Goal: Task Accomplishment & Management: Use online tool/utility

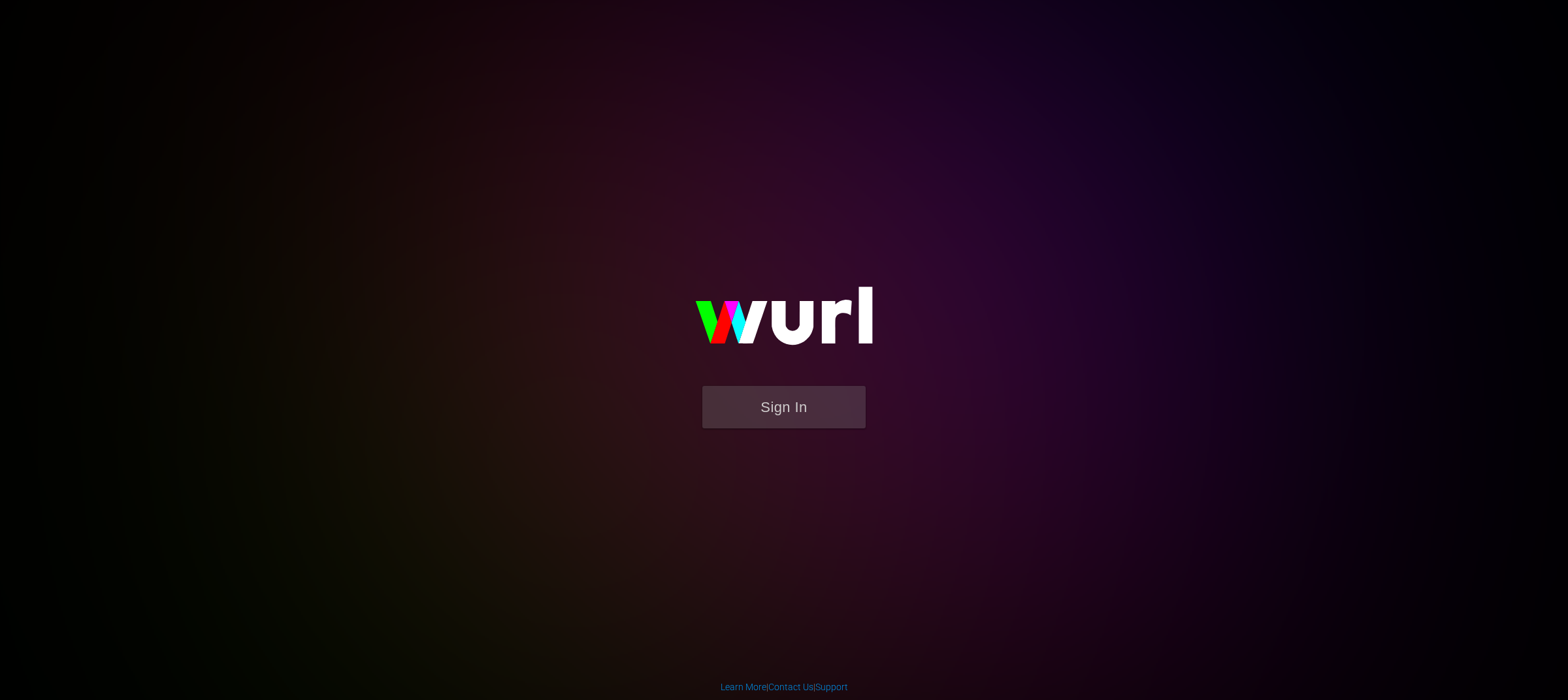
click at [830, 401] on button "Sign In" at bounding box center [784, 407] width 163 height 42
click at [807, 401] on button "Sign In" at bounding box center [784, 407] width 163 height 42
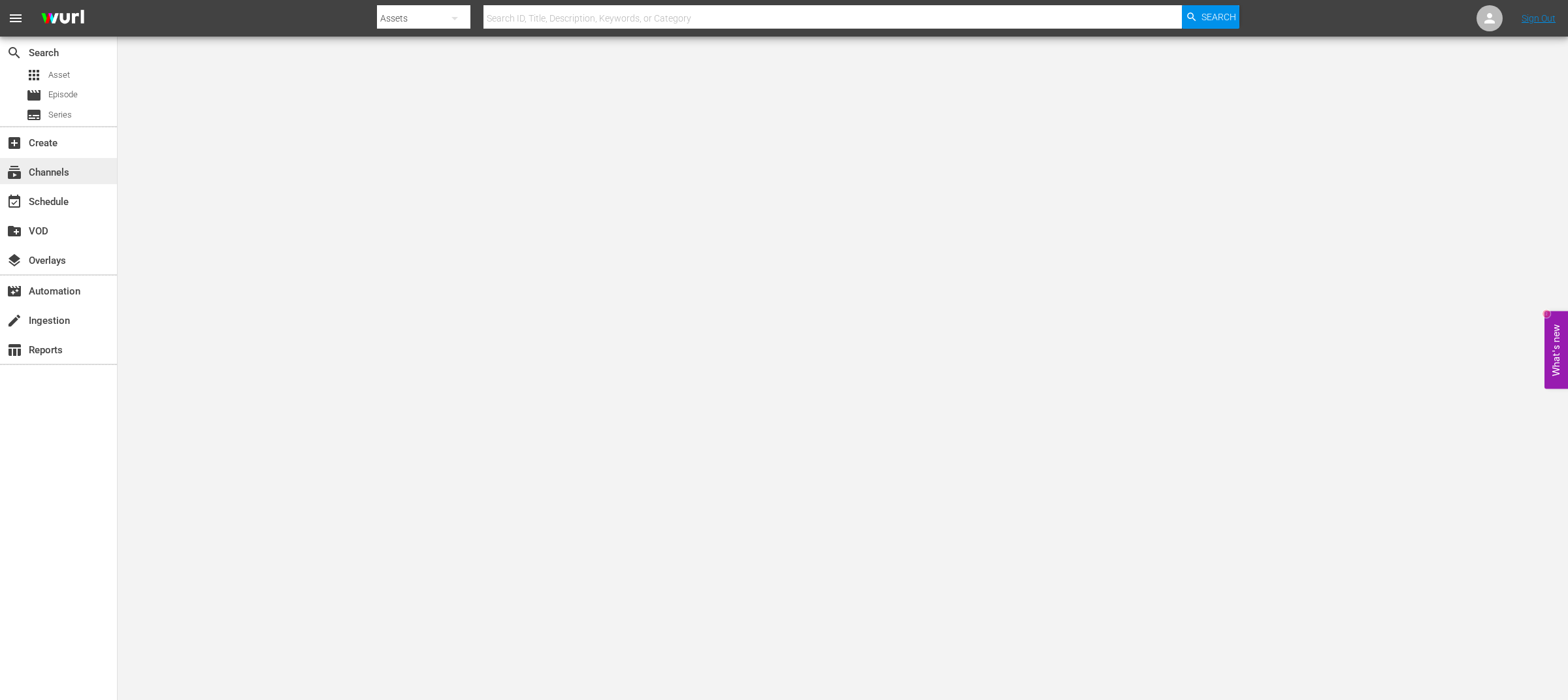
click at [60, 166] on div "subscriptions Channels" at bounding box center [37, 170] width 73 height 11
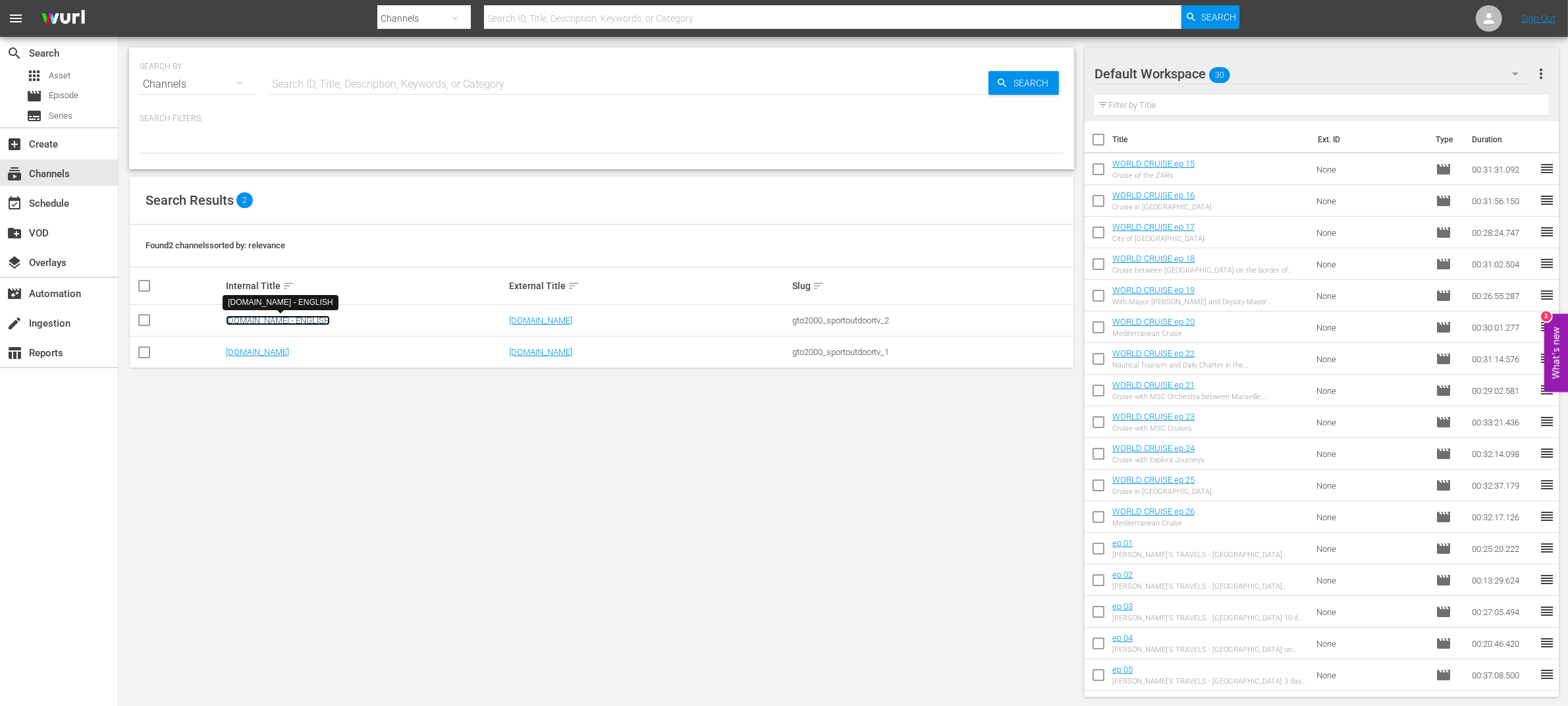
click at [251, 318] on link "SportOutdoor.TV - ENGLISH" at bounding box center [278, 320] width 104 height 10
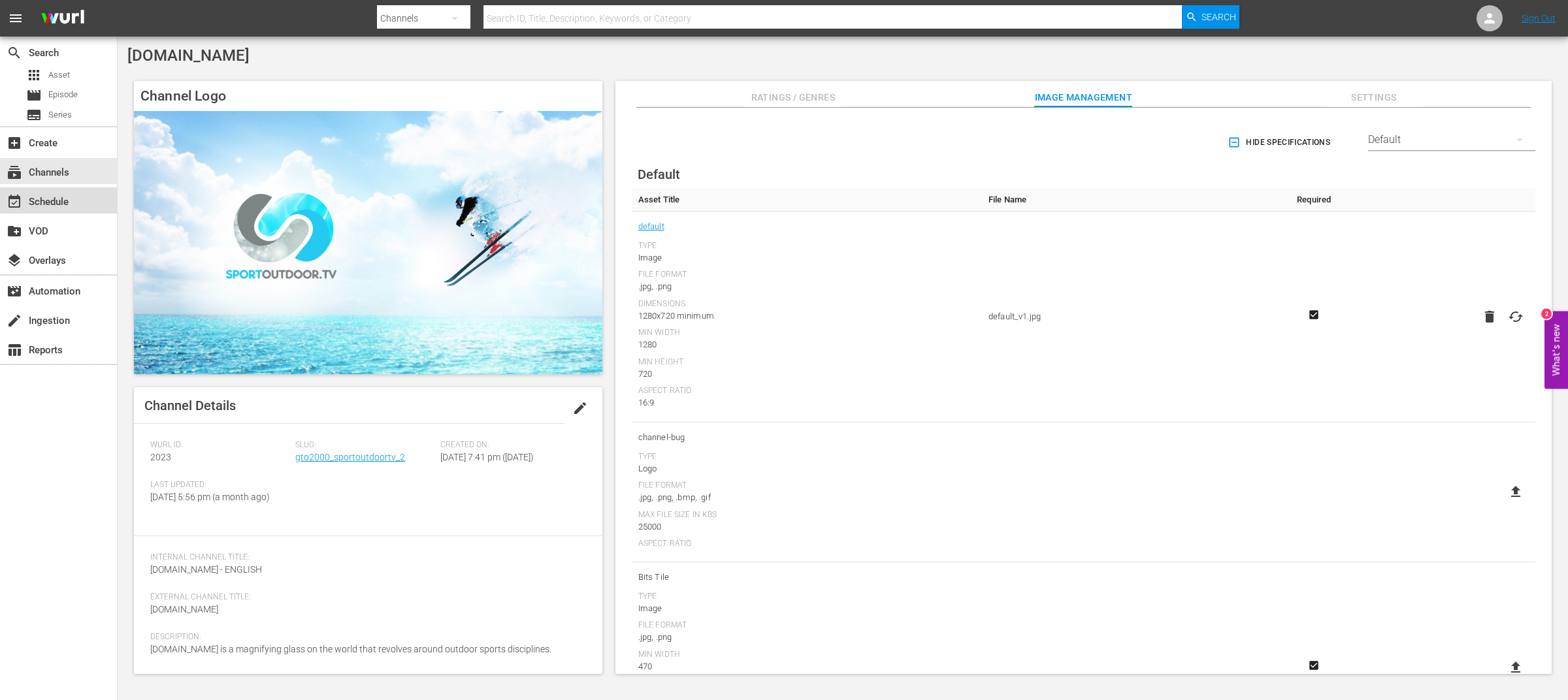
click at [70, 199] on div "event_available Schedule" at bounding box center [37, 200] width 73 height 11
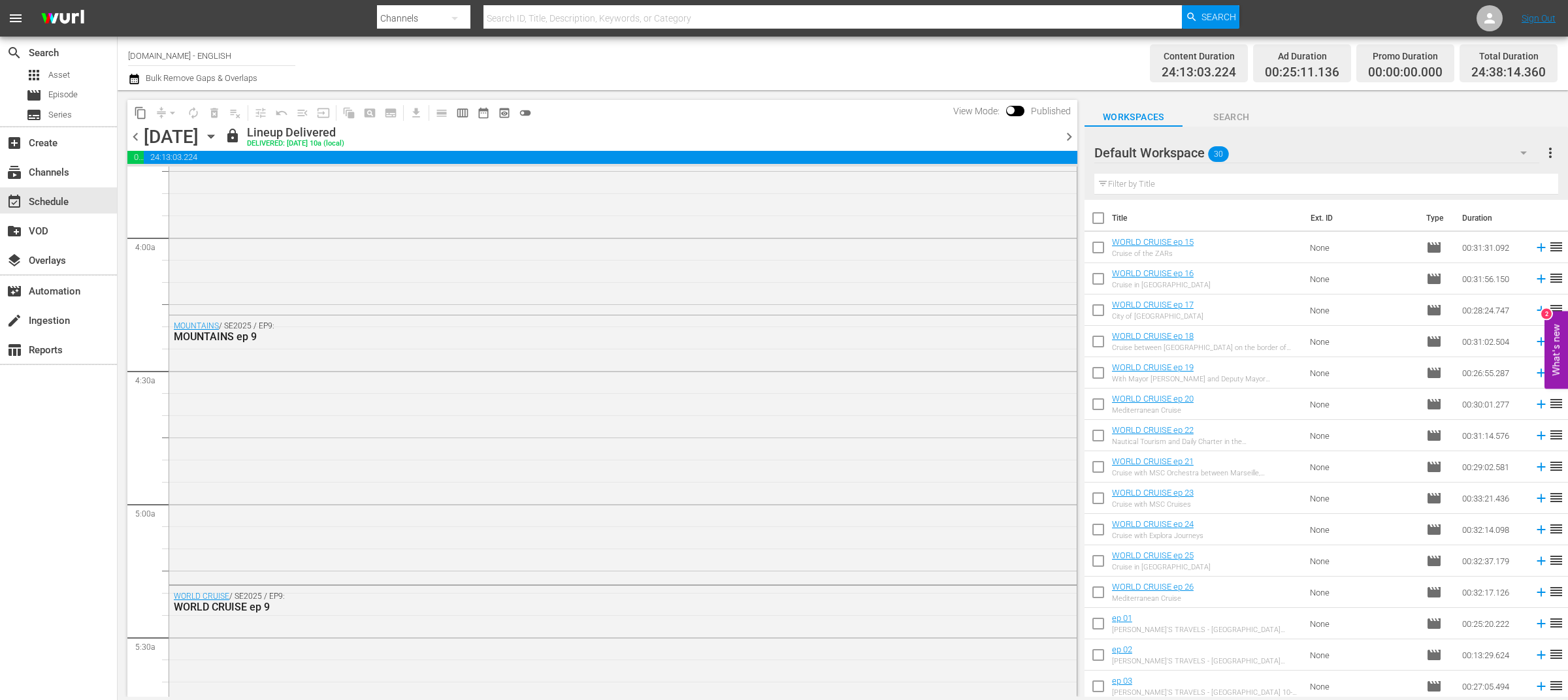
scroll to position [1105, 0]
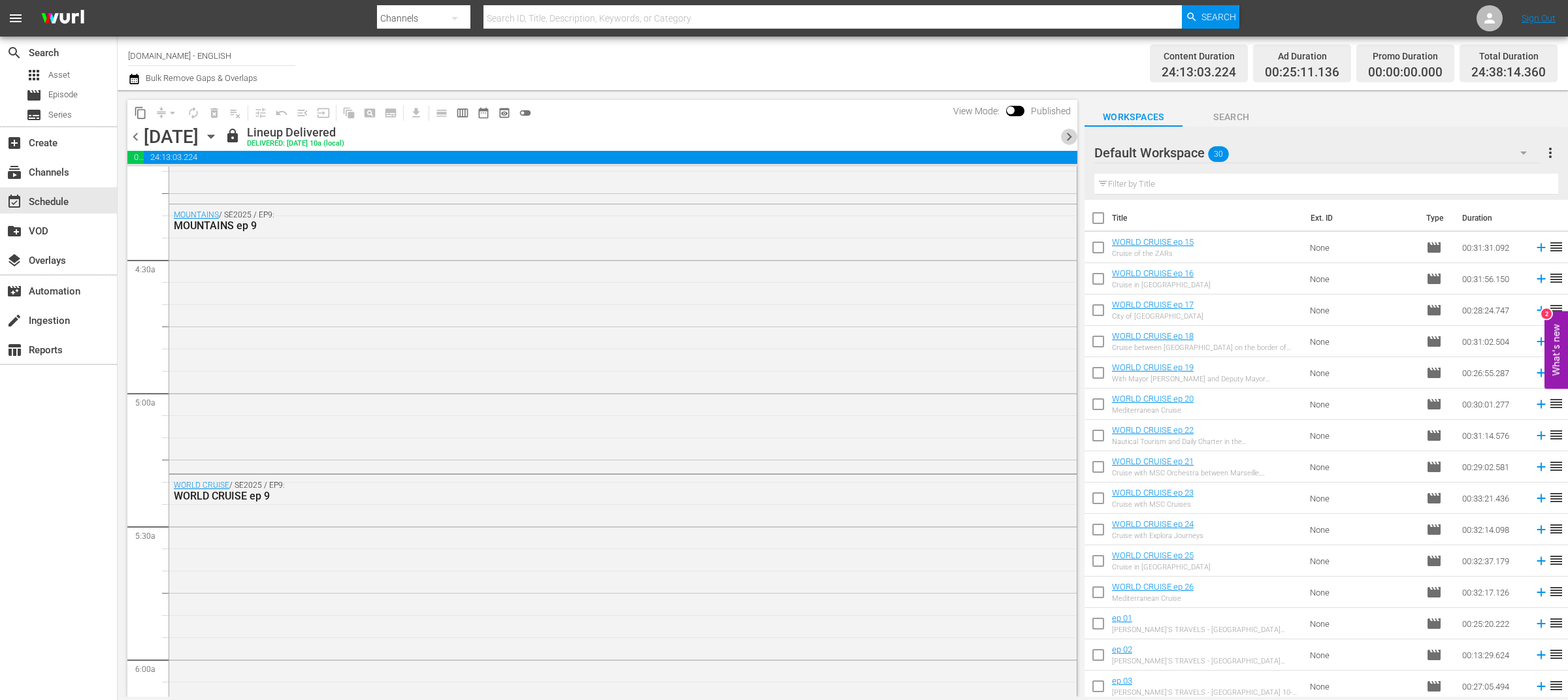
click at [1068, 133] on span "chevron_right" at bounding box center [1069, 137] width 17 height 17
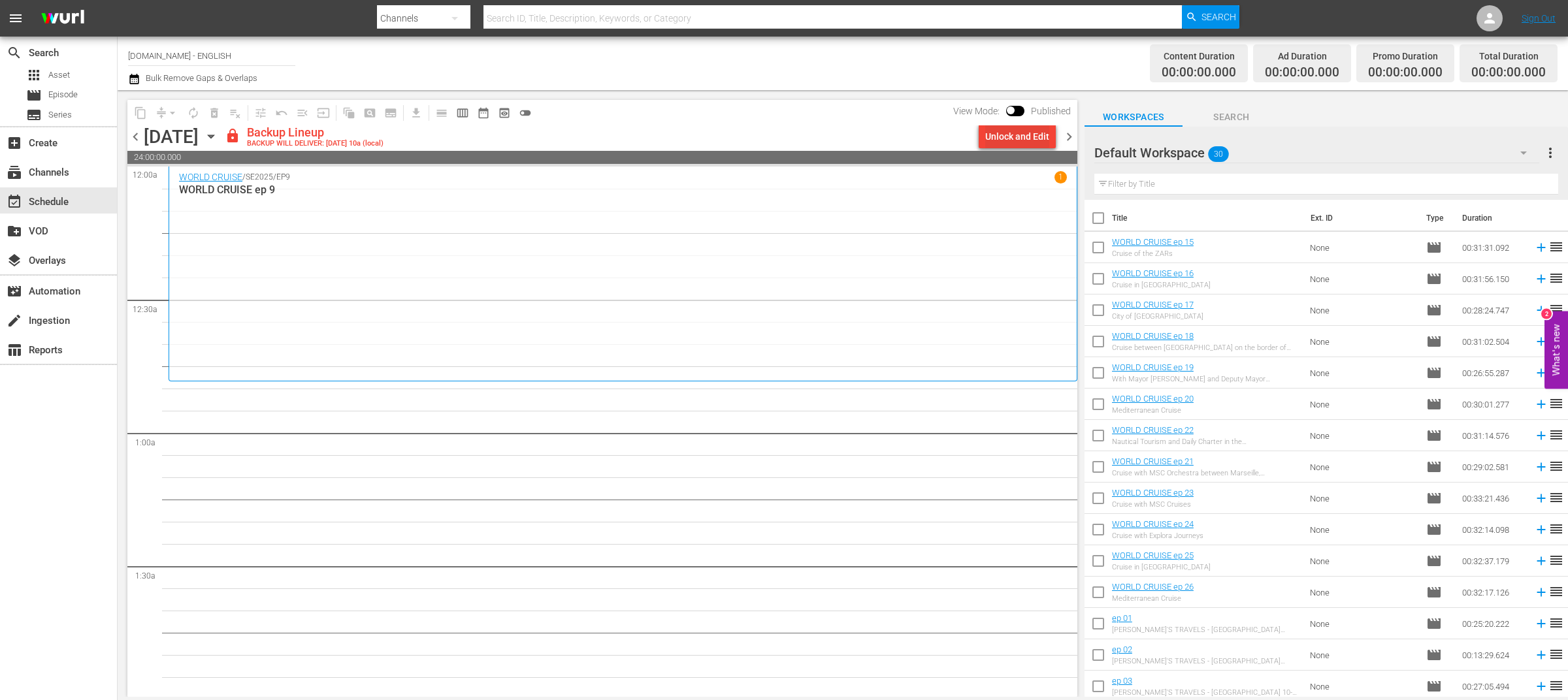
click at [1014, 137] on div "Unlock and Edit" at bounding box center [1017, 137] width 64 height 24
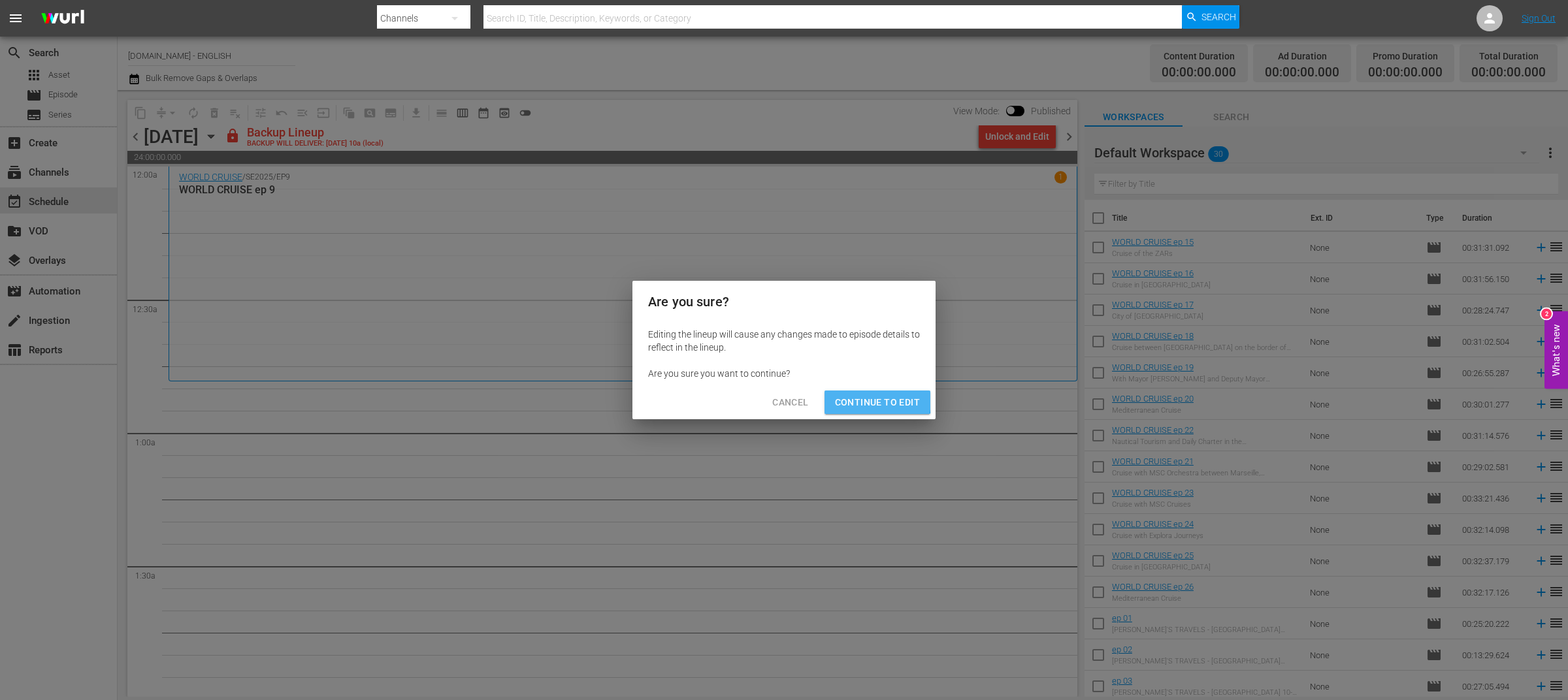
click at [849, 399] on span "Continue to Edit" at bounding box center [877, 402] width 85 height 17
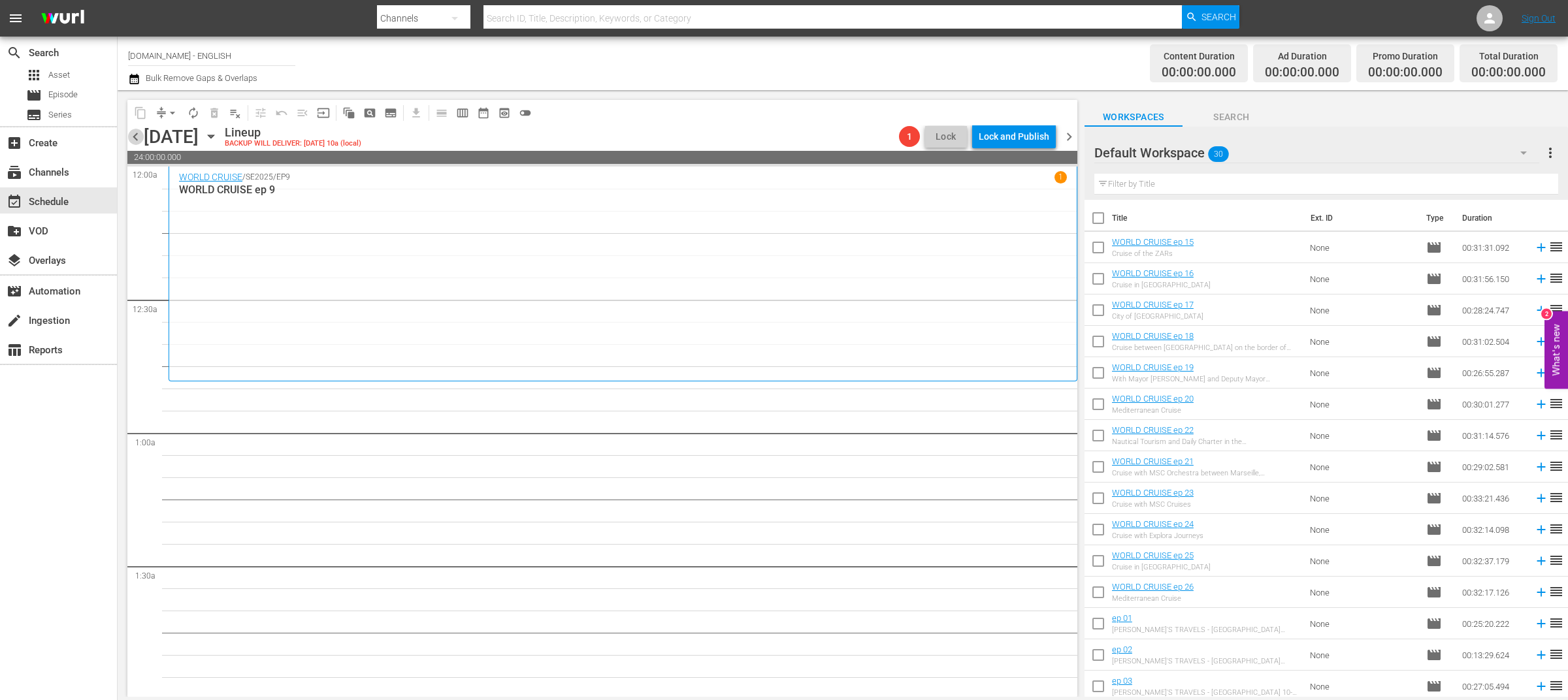
click at [138, 139] on span "chevron_left" at bounding box center [135, 137] width 17 height 17
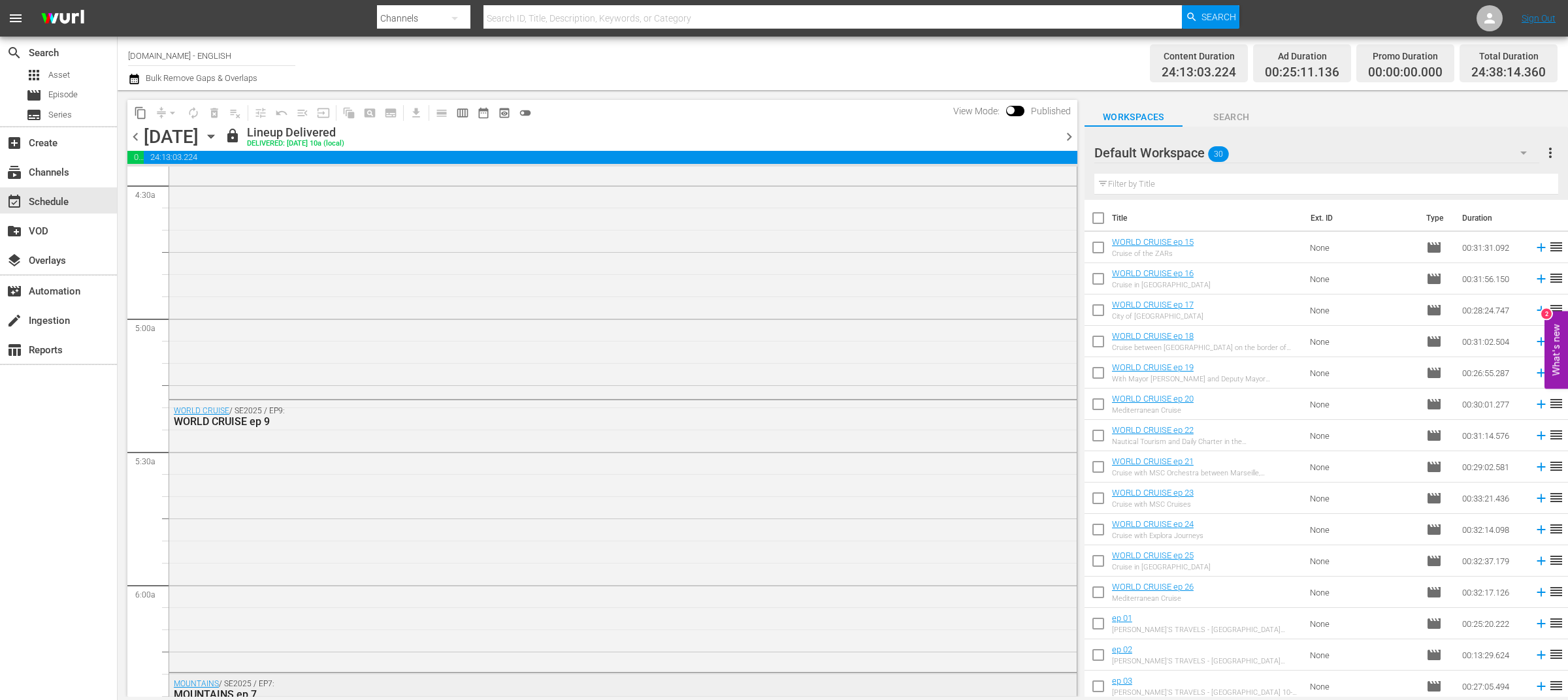
scroll to position [1621, 0]
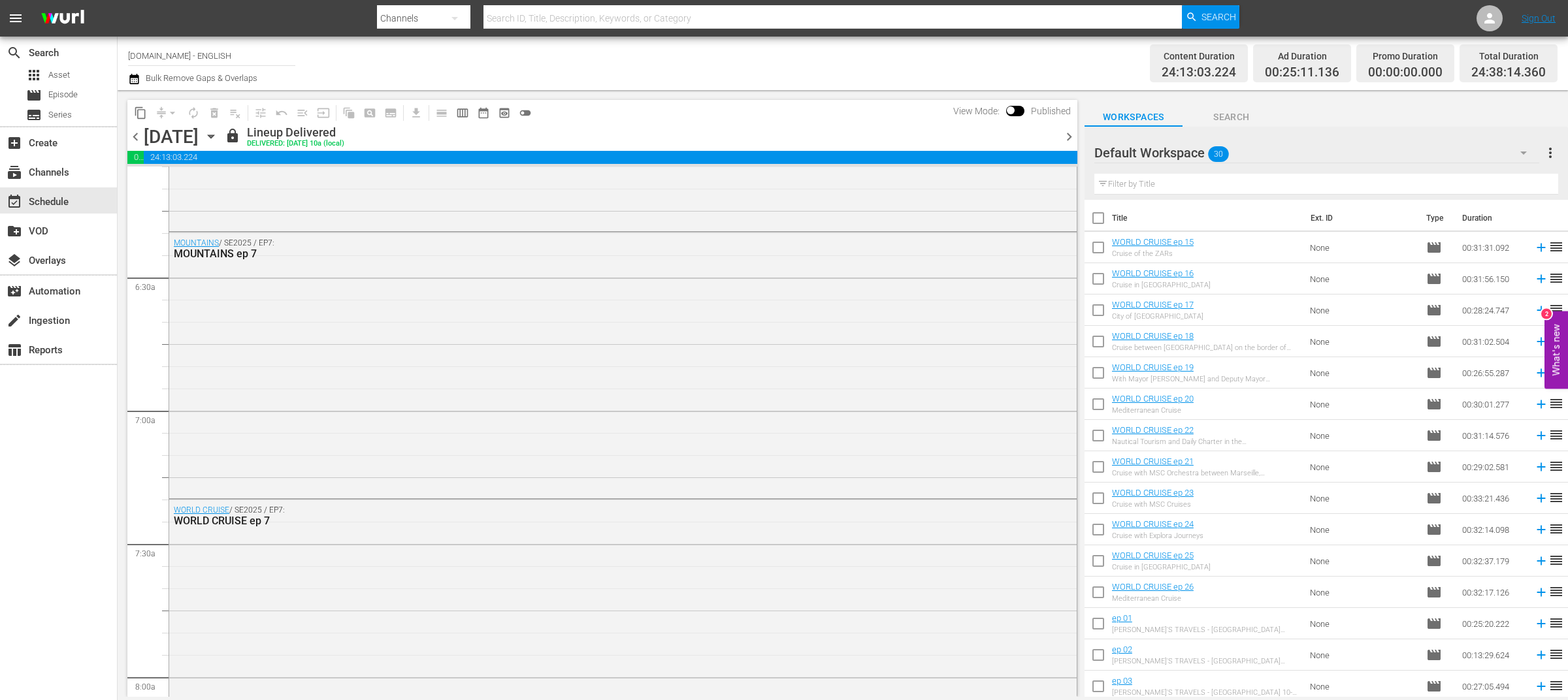
click at [137, 139] on span "chevron_left" at bounding box center [135, 137] width 17 height 17
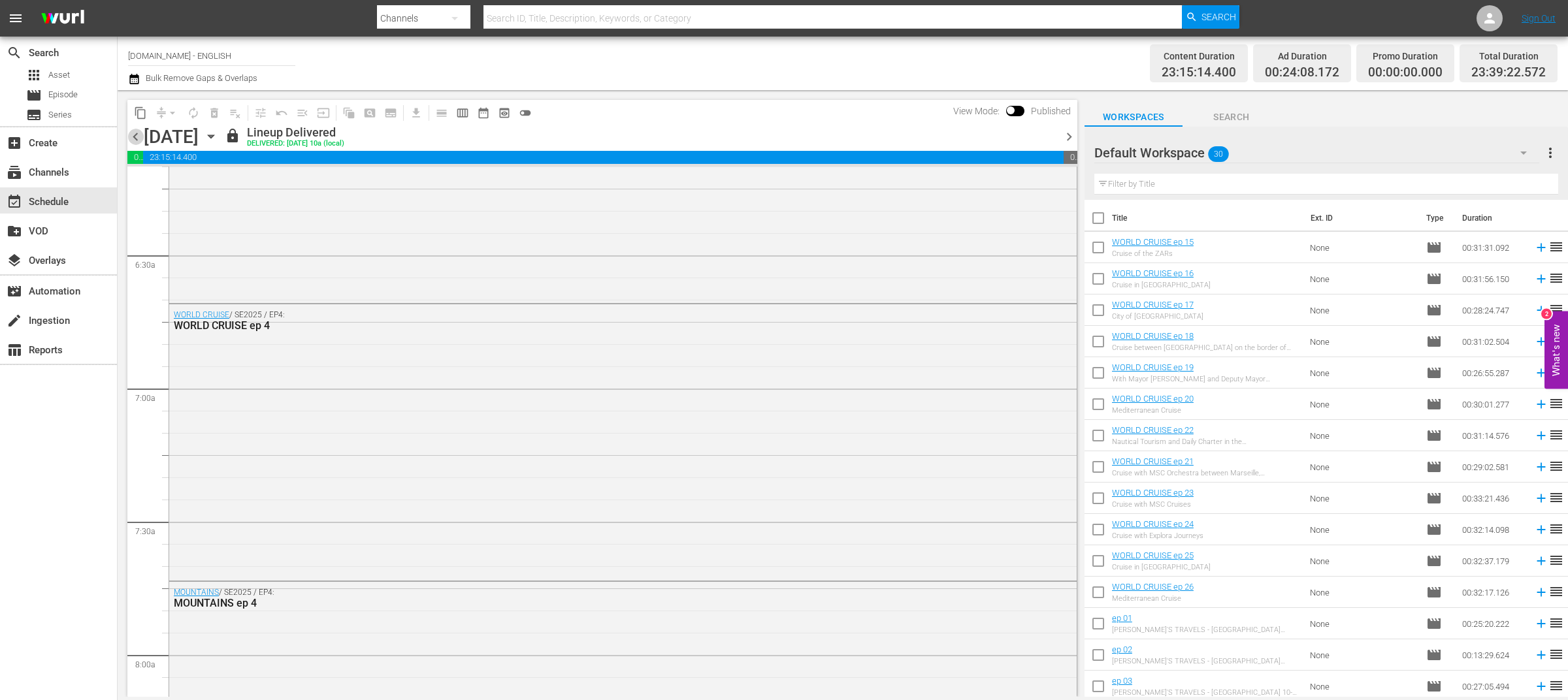
click at [137, 138] on span "chevron_left" at bounding box center [135, 137] width 17 height 17
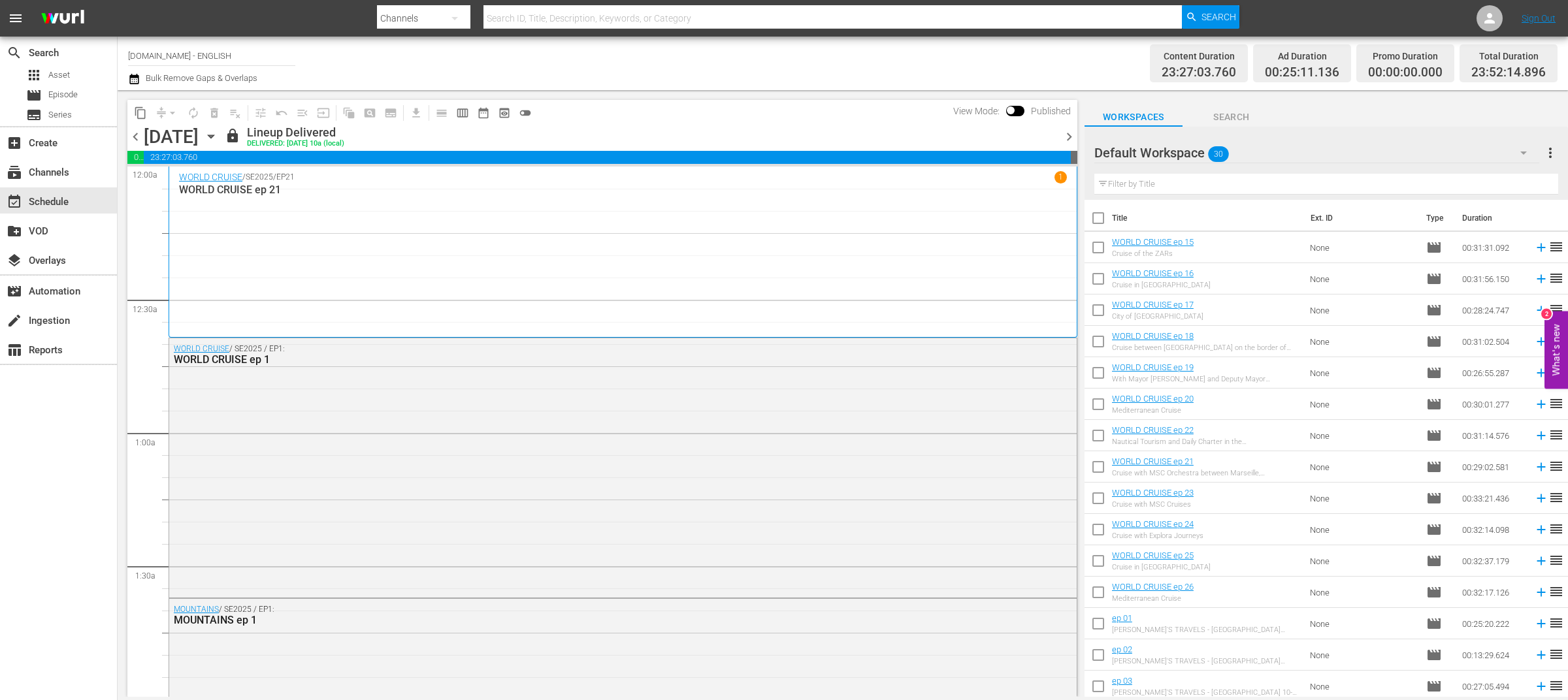
click at [133, 132] on span "chevron_left" at bounding box center [135, 137] width 17 height 17
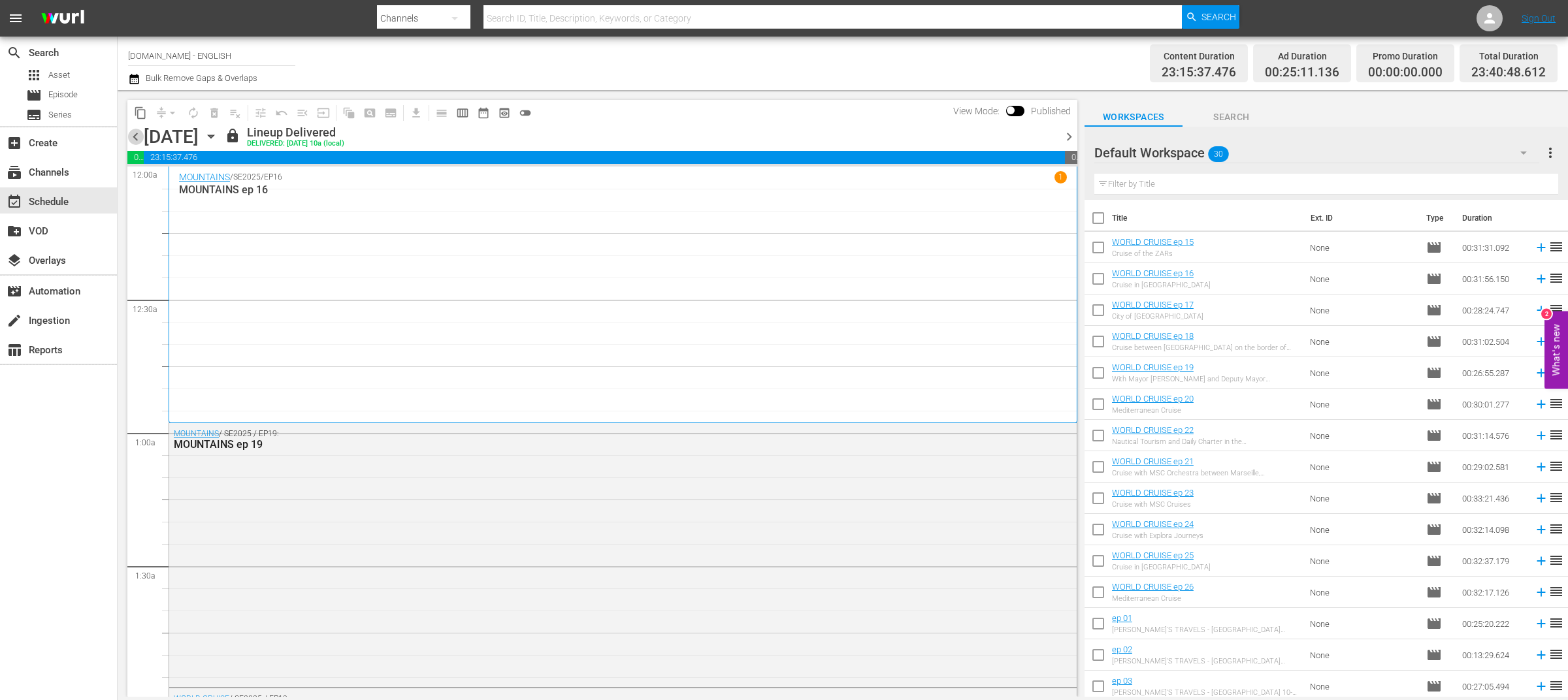
click at [133, 132] on span "chevron_left" at bounding box center [135, 137] width 17 height 17
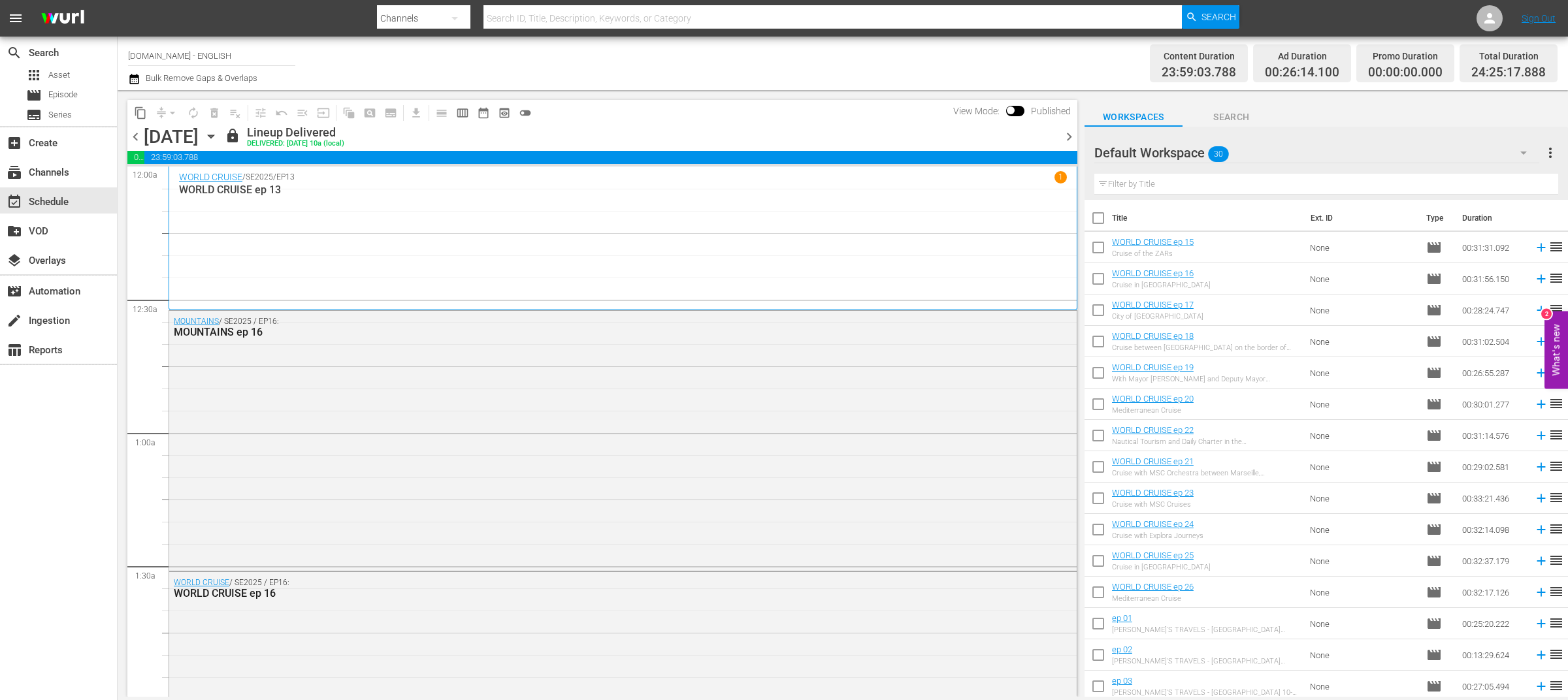
click at [132, 134] on span "chevron_left" at bounding box center [135, 137] width 17 height 17
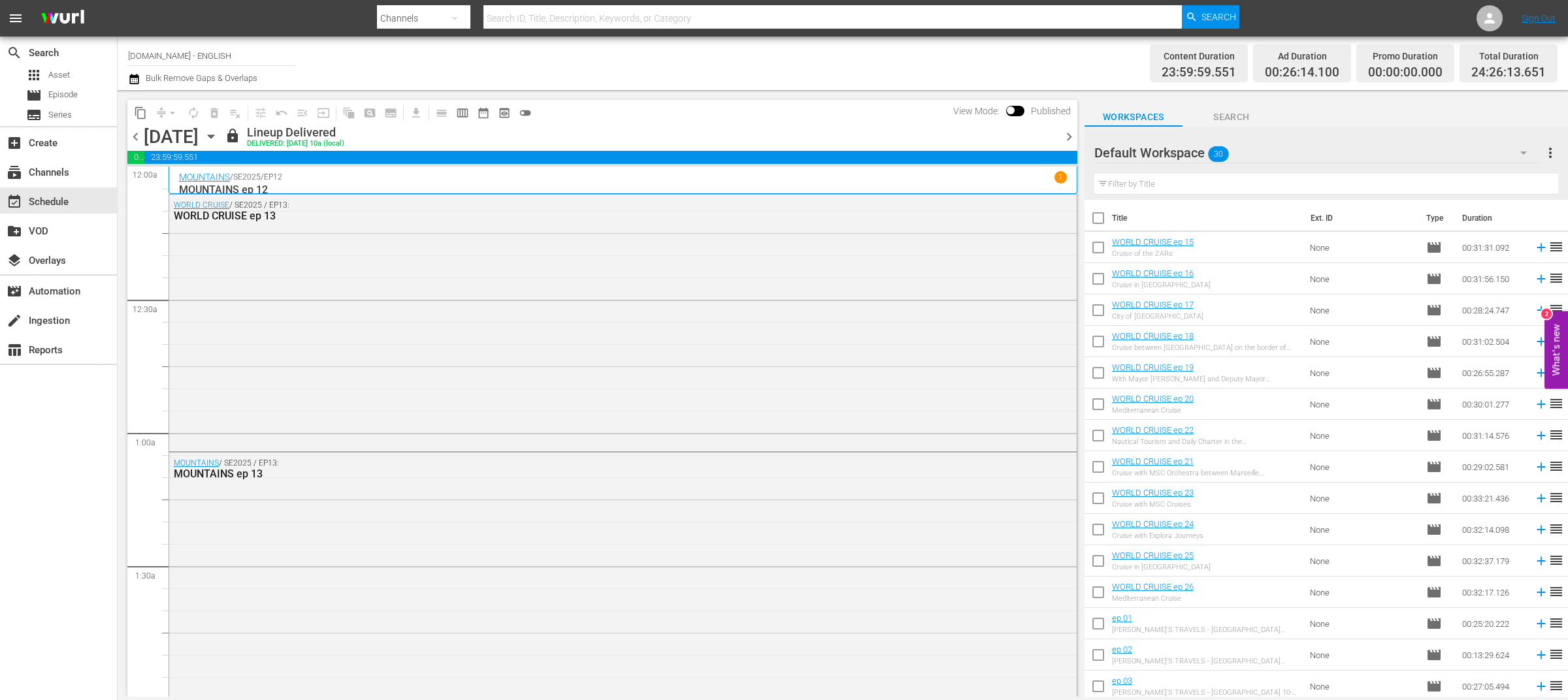
click at [132, 134] on span "chevron_left" at bounding box center [135, 137] width 17 height 17
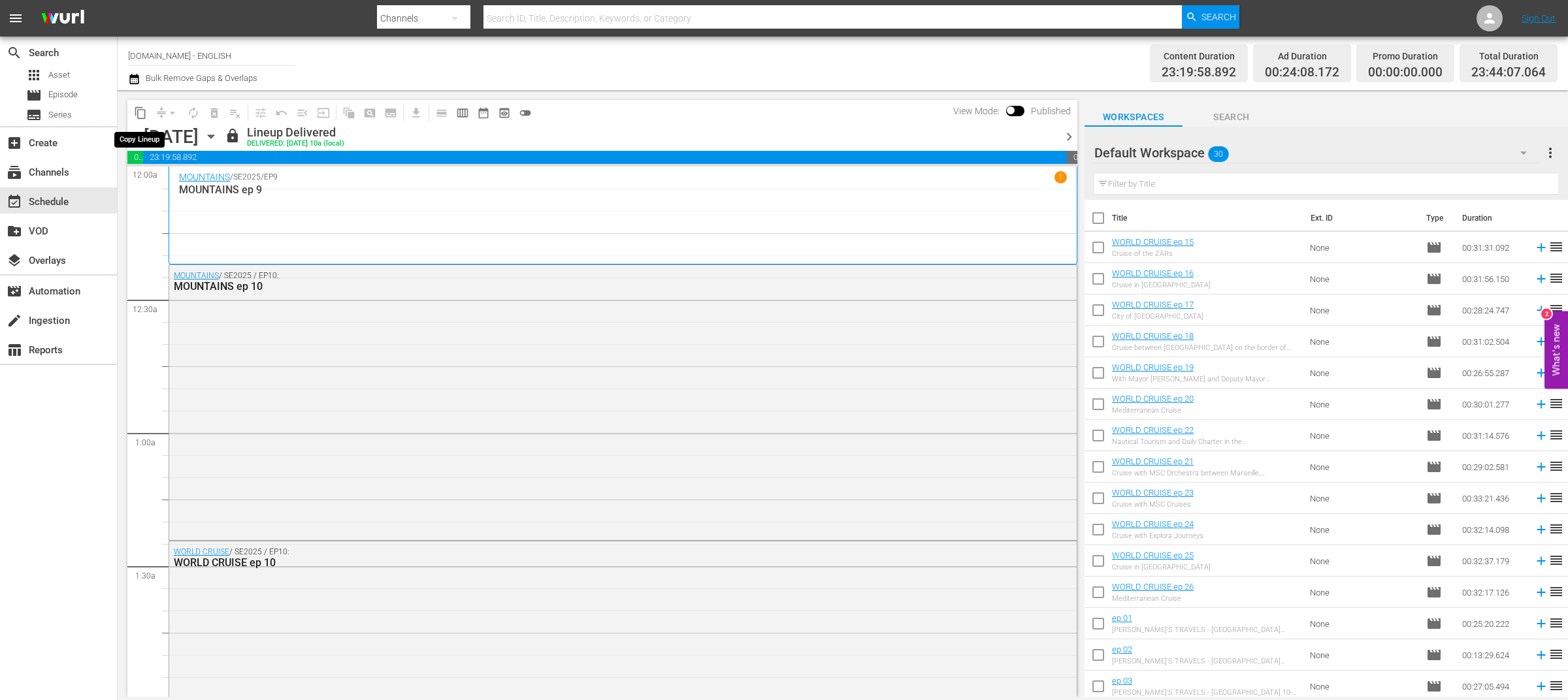
click at [143, 110] on span "content_copy" at bounding box center [140, 113] width 13 height 13
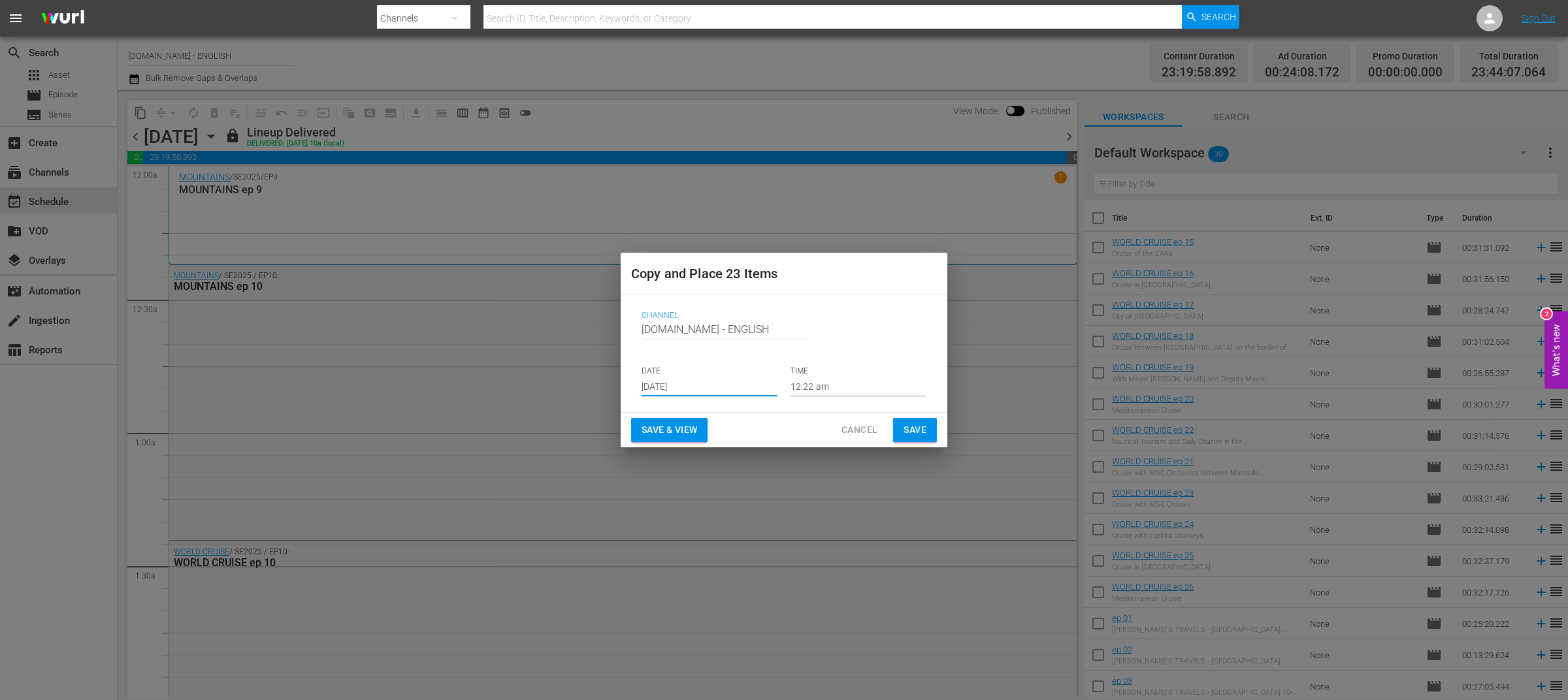
click at [732, 387] on input "Sep 3rd 2025" at bounding box center [709, 386] width 136 height 19
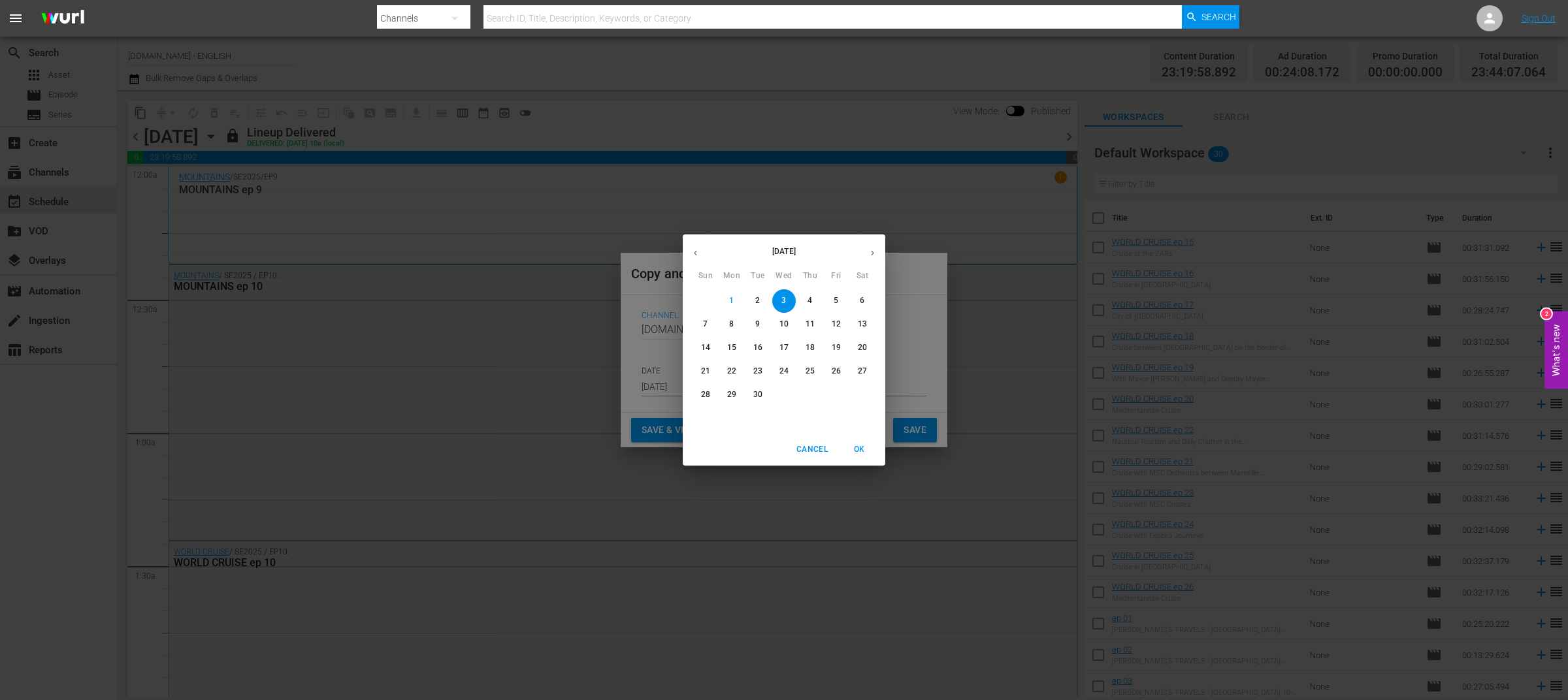
click at [761, 301] on span "2" at bounding box center [758, 300] width 24 height 11
type input "Sep 2nd 2025"
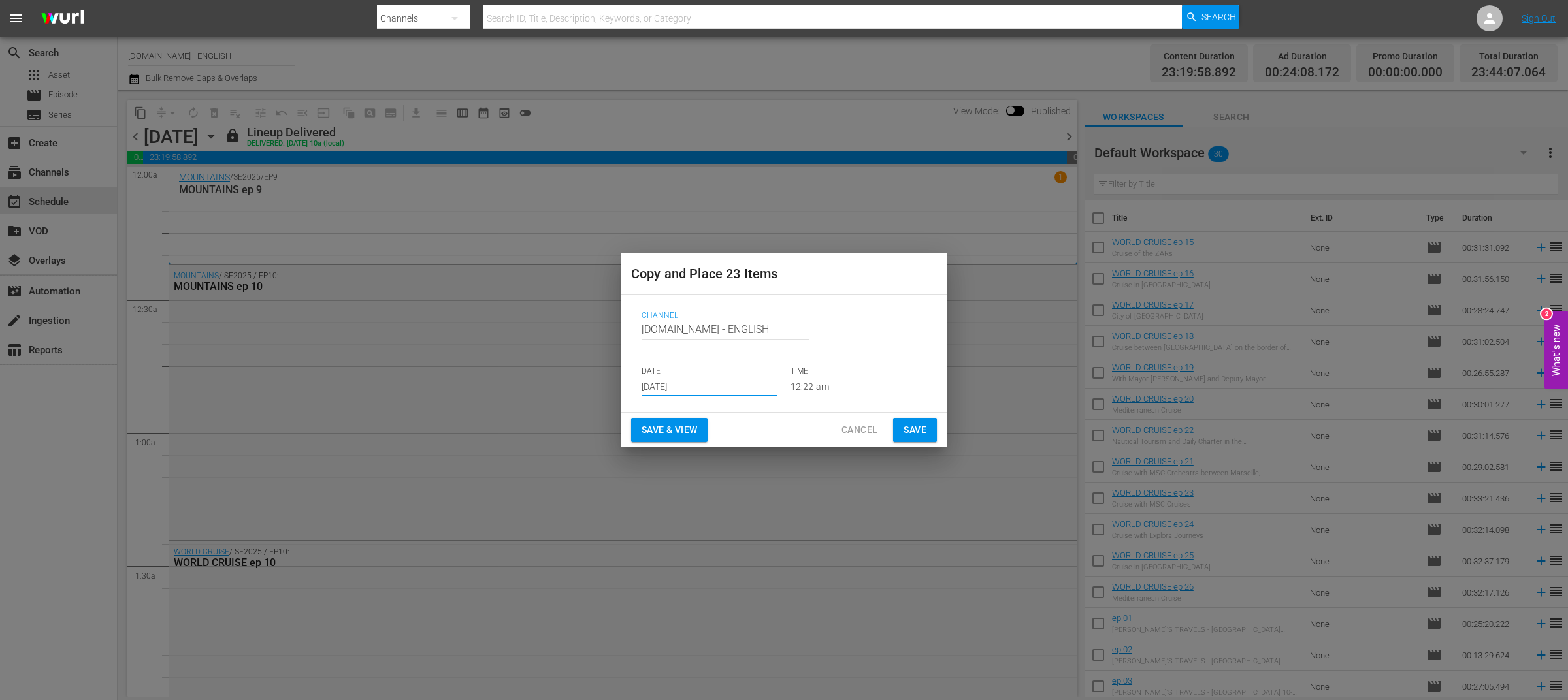
click at [687, 433] on span "Save & View" at bounding box center [669, 430] width 55 height 17
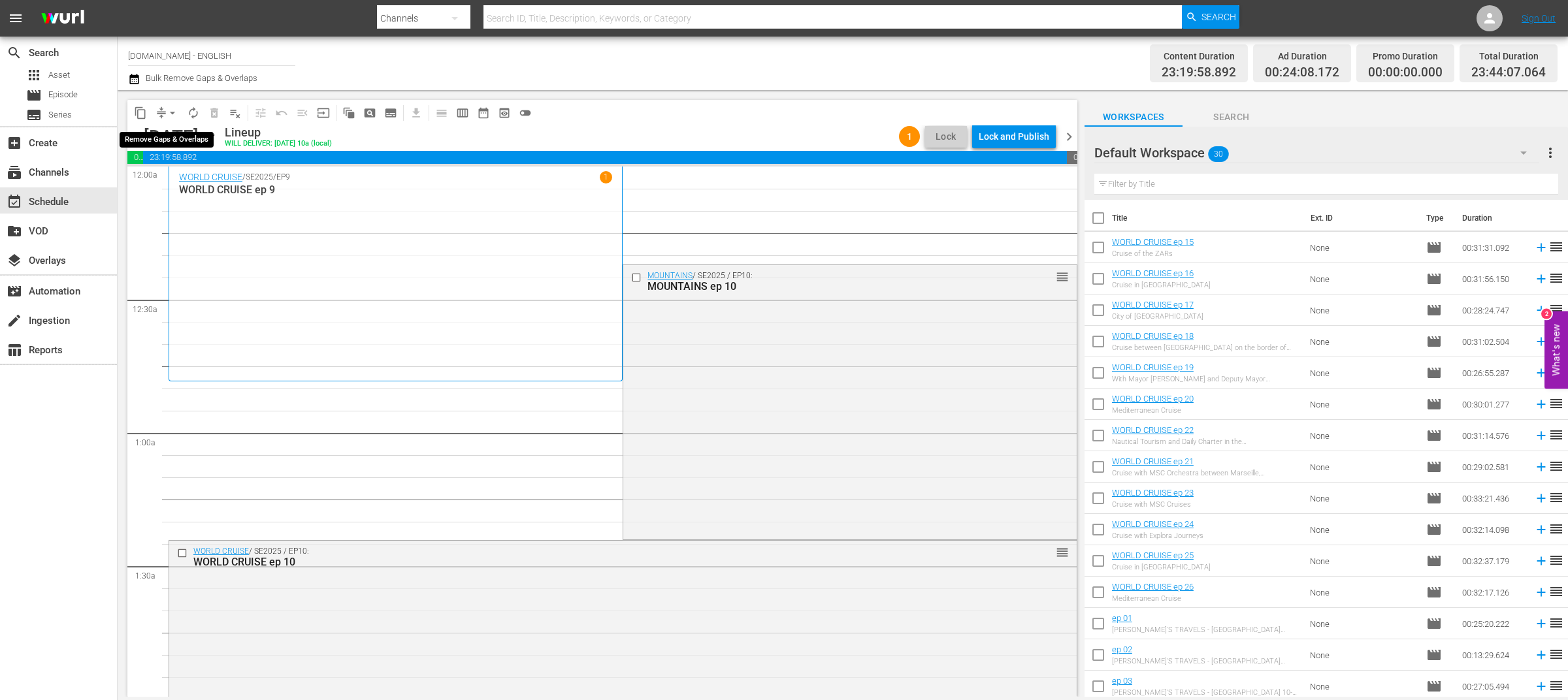
click at [170, 112] on span "arrow_drop_down" at bounding box center [173, 113] width 13 height 13
click at [197, 180] on li "Align to End of Previous Day" at bounding box center [173, 182] width 137 height 22
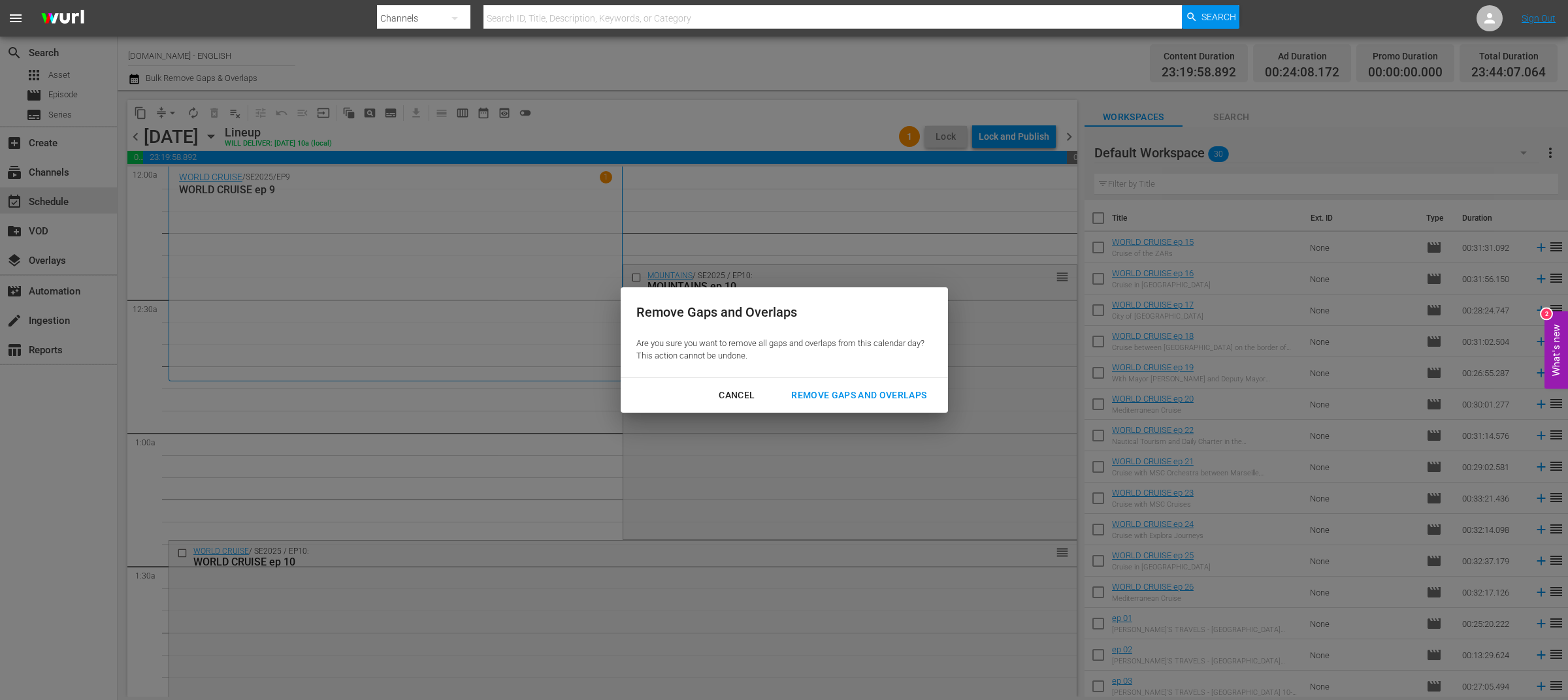
click at [842, 400] on div "Remove Gaps and Overlaps" at bounding box center [858, 395] width 156 height 17
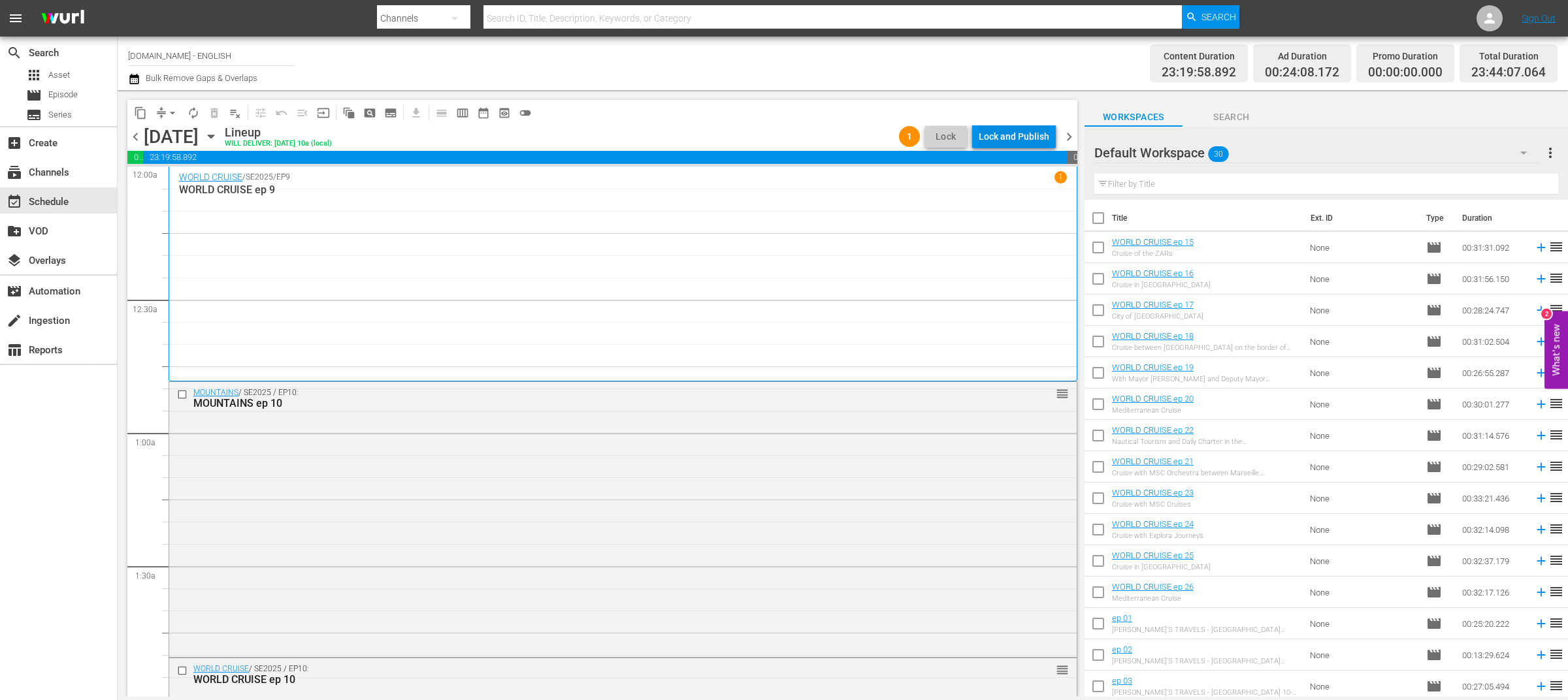
click at [1031, 132] on div "Lock and Publish" at bounding box center [1014, 137] width 70 height 24
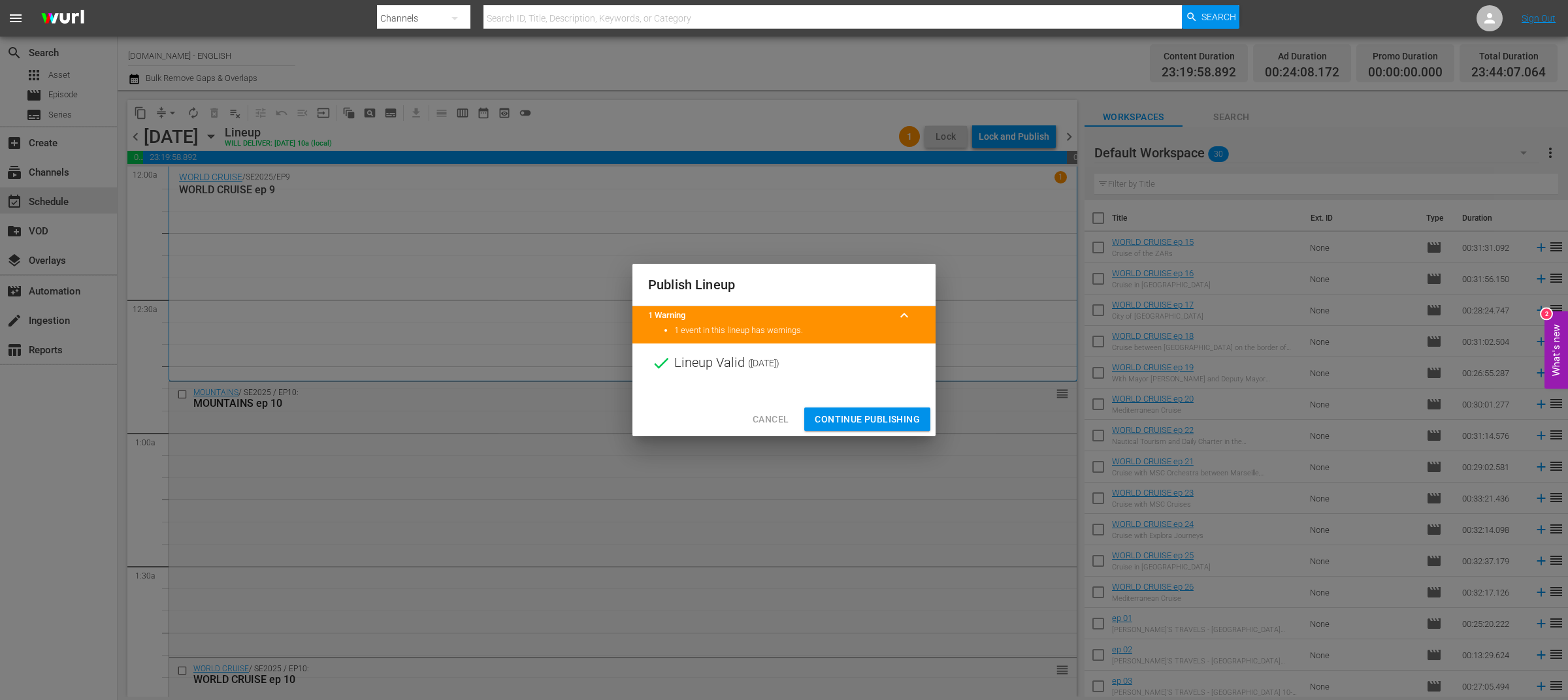
click at [866, 413] on span "Continue Publishing" at bounding box center [867, 419] width 105 height 17
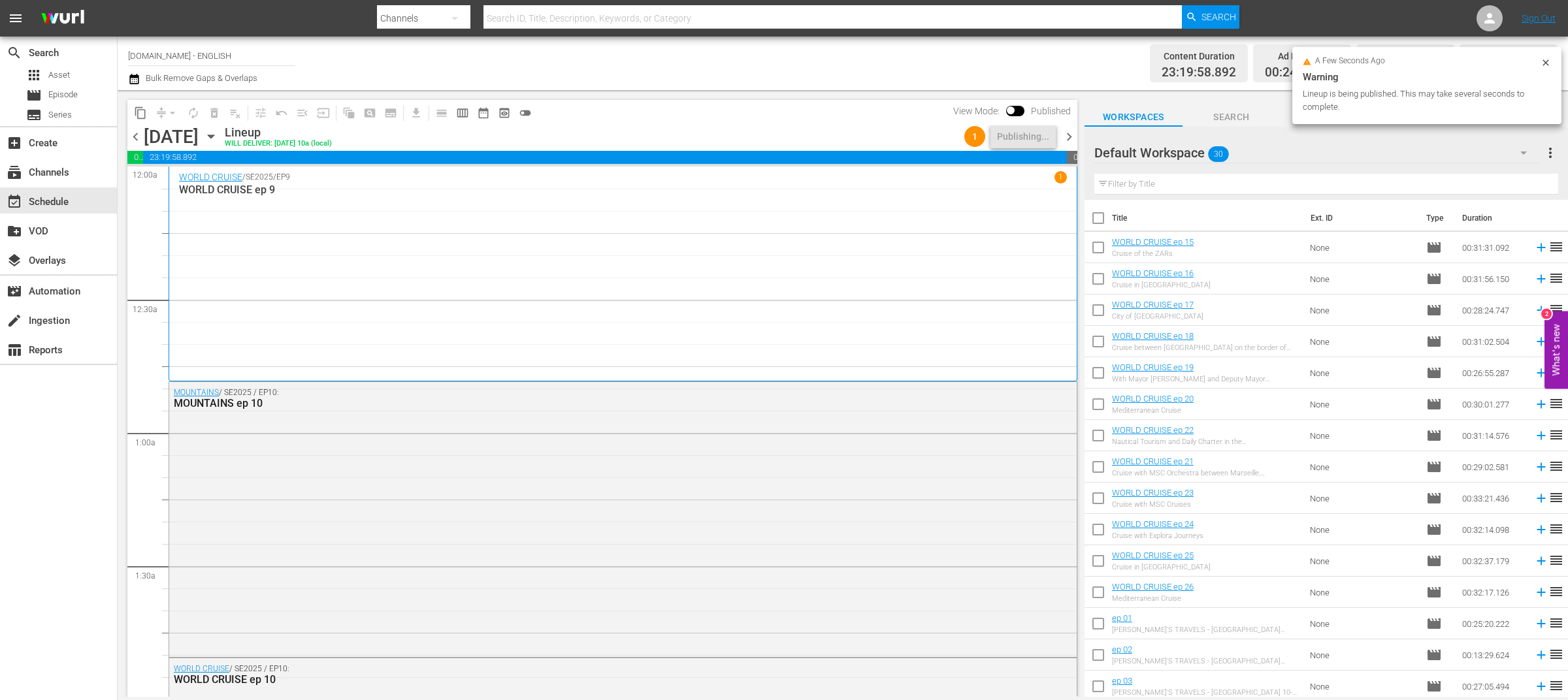
click at [1069, 139] on span "chevron_right" at bounding box center [1069, 137] width 17 height 17
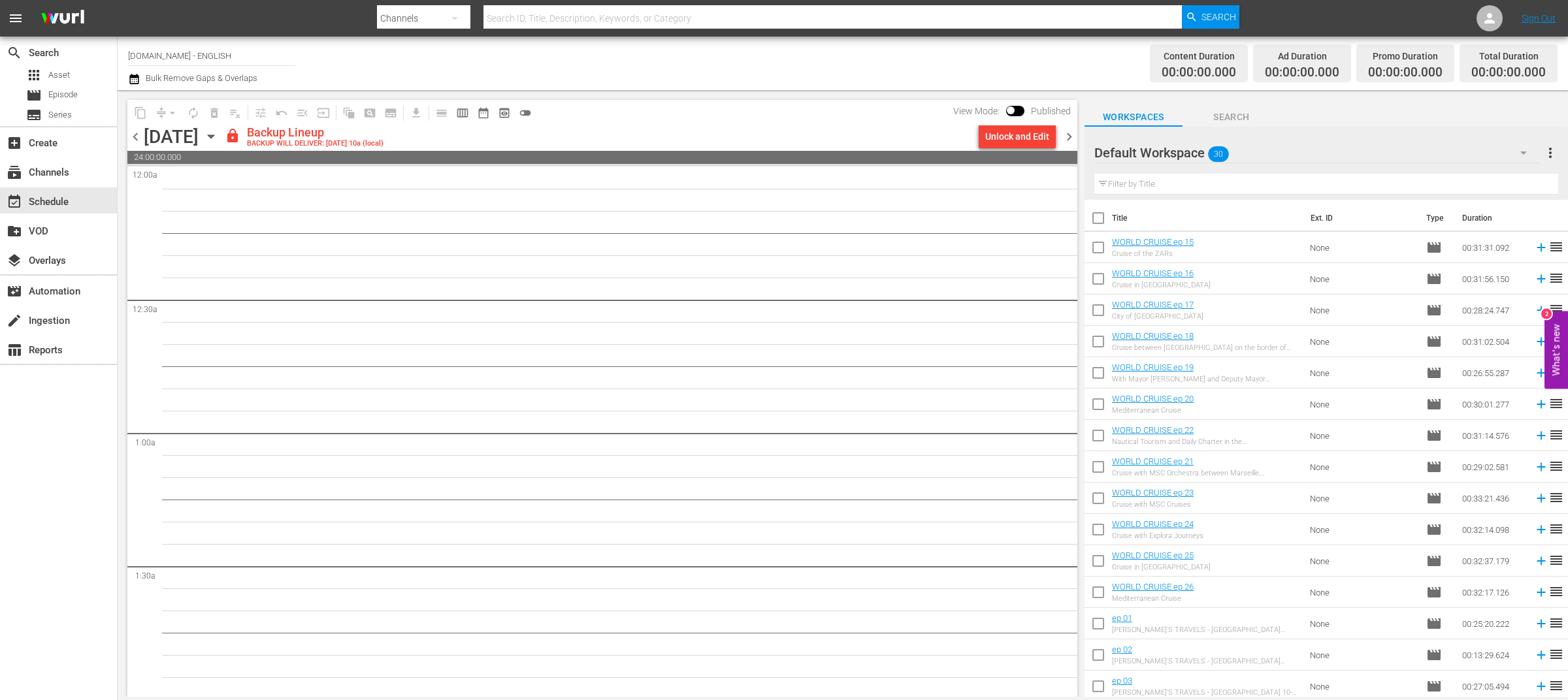
click at [132, 138] on span "chevron_left" at bounding box center [135, 137] width 17 height 17
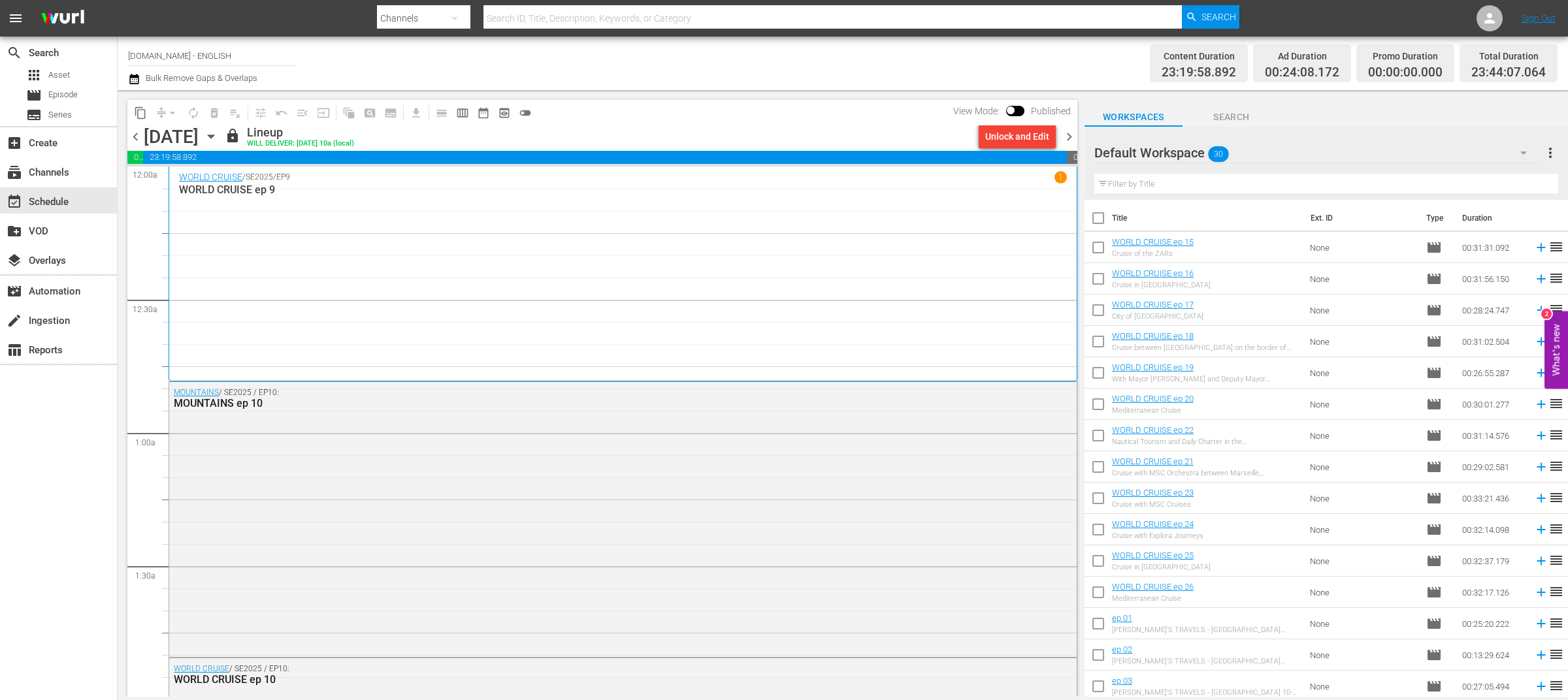
drag, startPoint x: 1073, startPoint y: 137, endPoint x: 1064, endPoint y: 149, distance: 15.0
click at [1073, 137] on span "chevron_right" at bounding box center [1069, 137] width 17 height 17
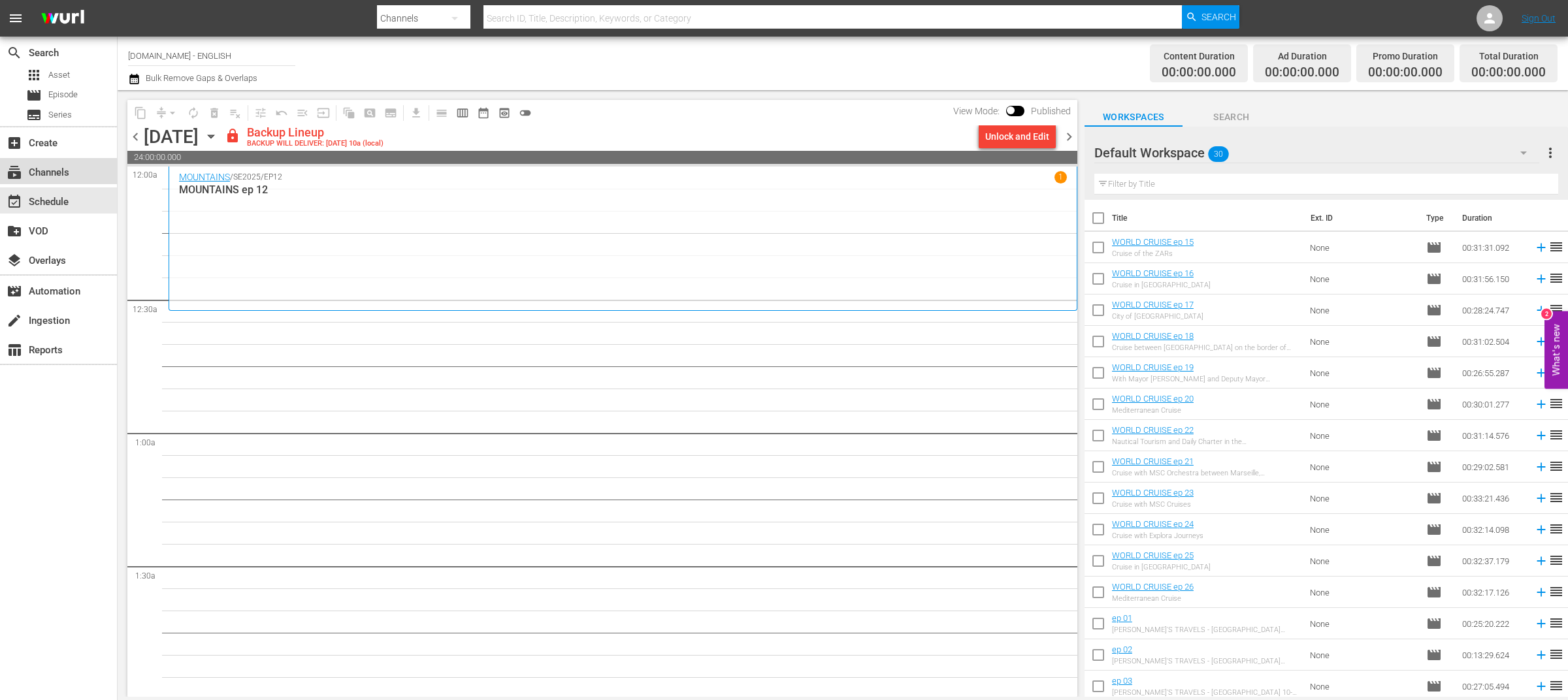
click at [82, 169] on div "subscriptions Channels" at bounding box center [58, 171] width 117 height 26
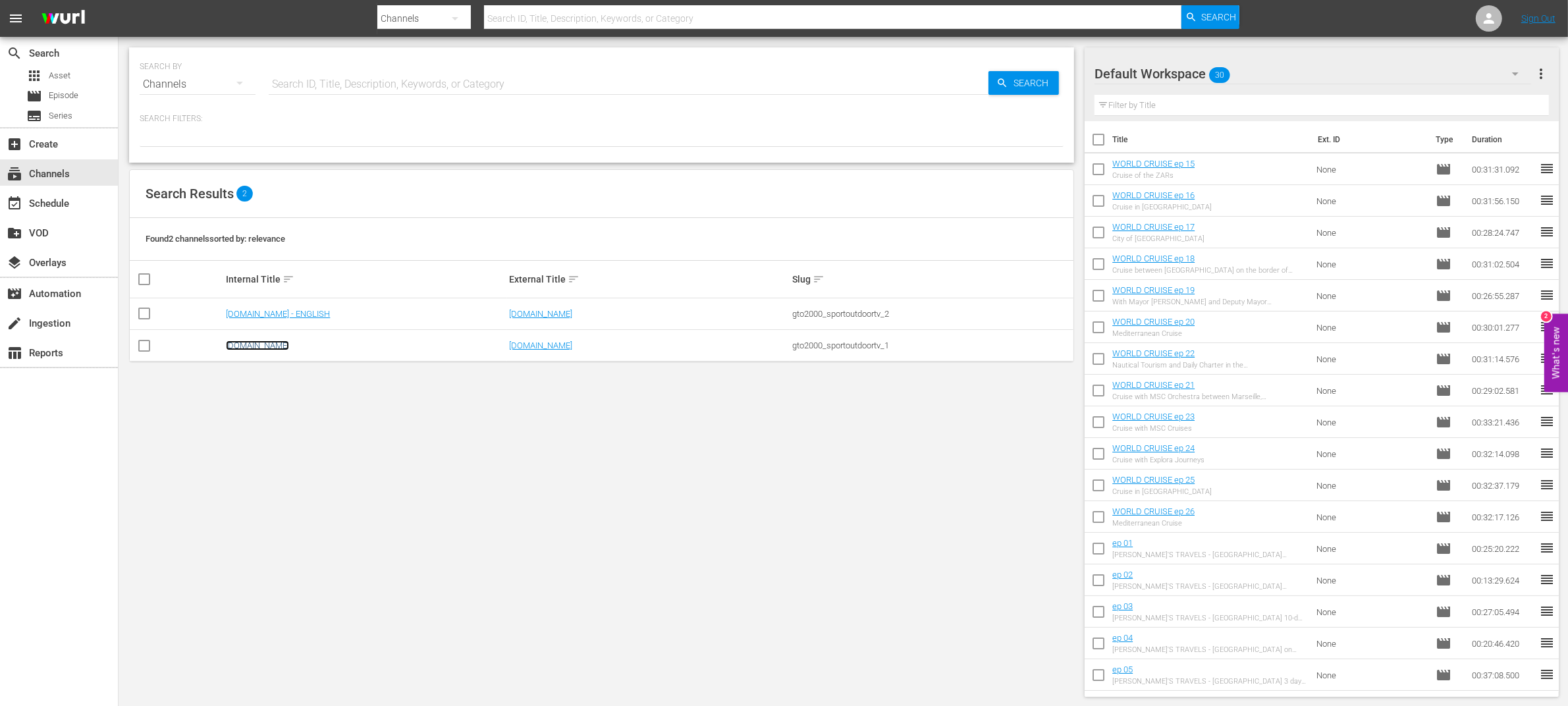
click at [282, 345] on link "SportOutdoor.TV" at bounding box center [257, 346] width 63 height 10
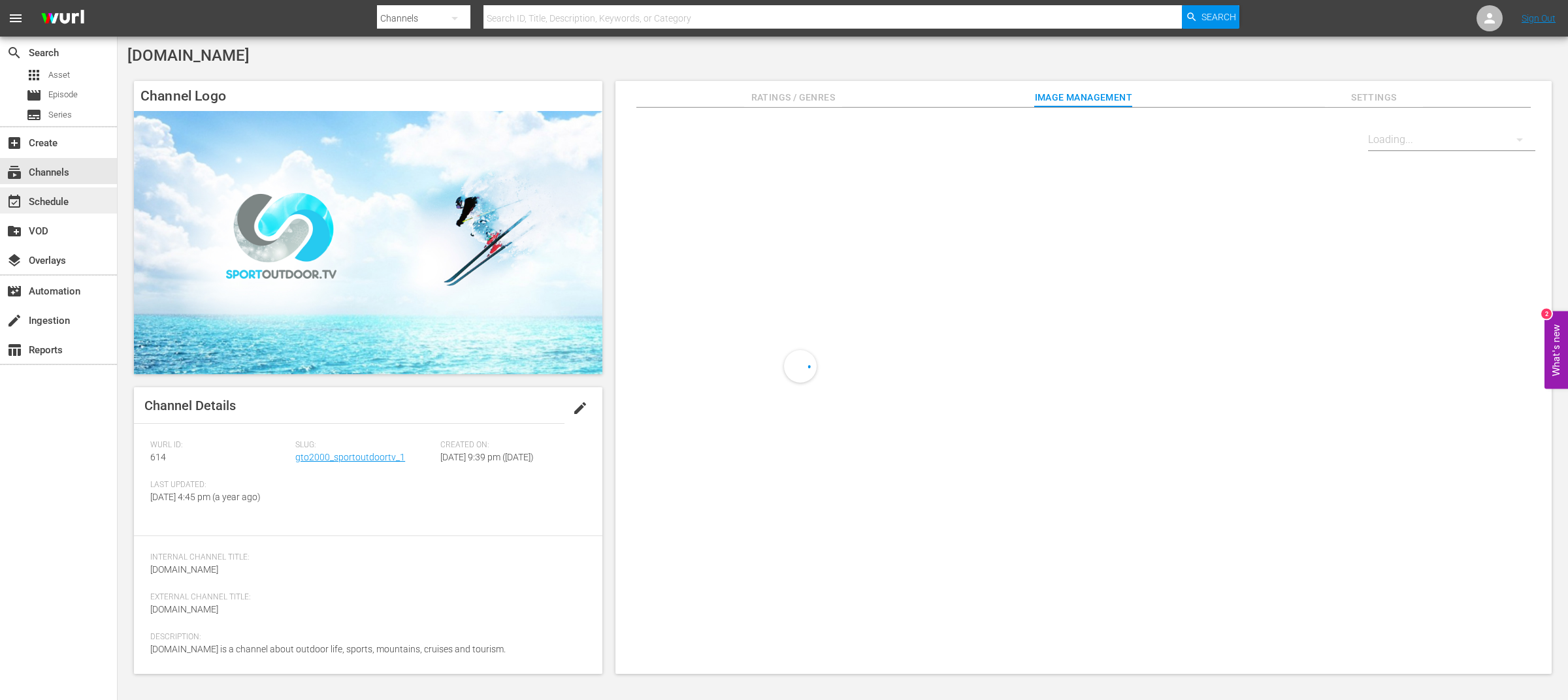
click at [71, 200] on div "event_available Schedule" at bounding box center [37, 200] width 73 height 11
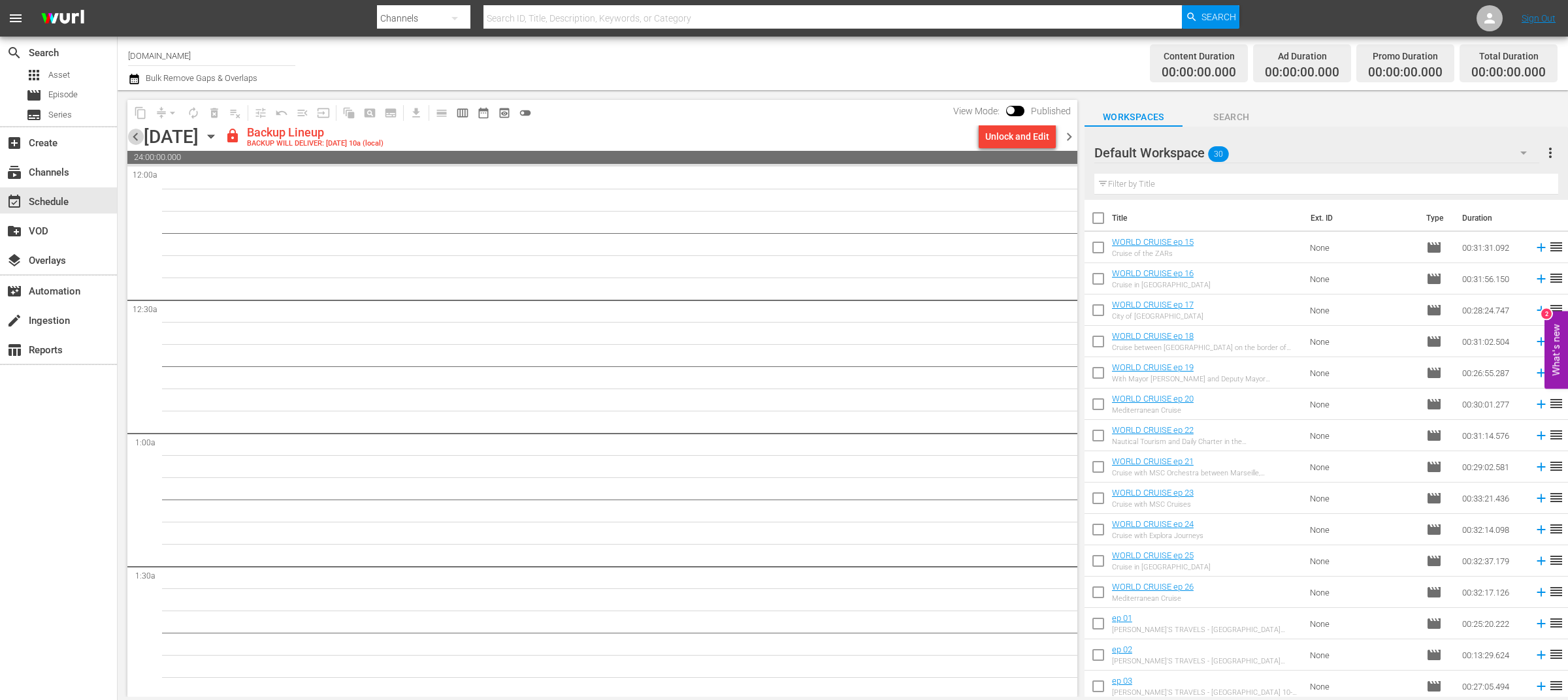
click at [137, 139] on span "chevron_left" at bounding box center [135, 137] width 17 height 17
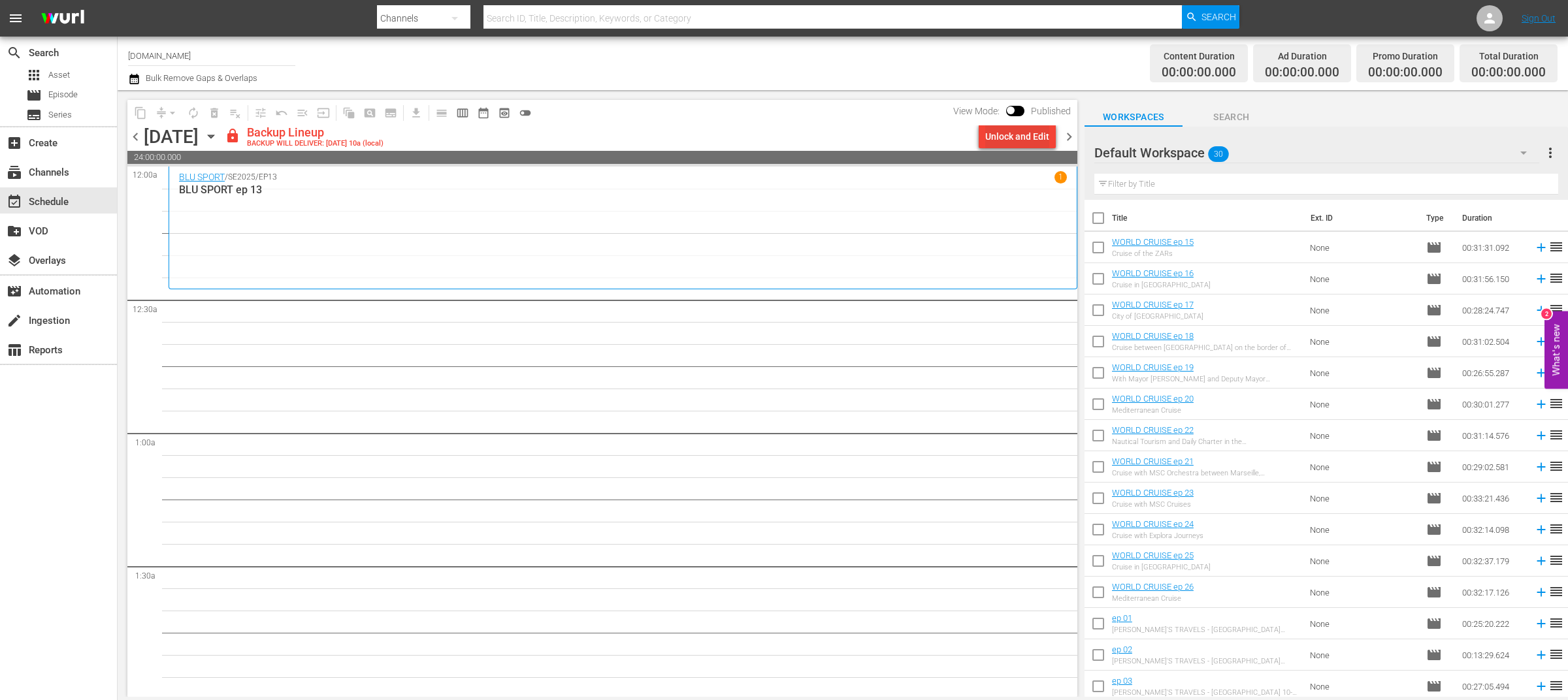
click at [1032, 135] on div "Unlock and Edit" at bounding box center [1017, 137] width 64 height 24
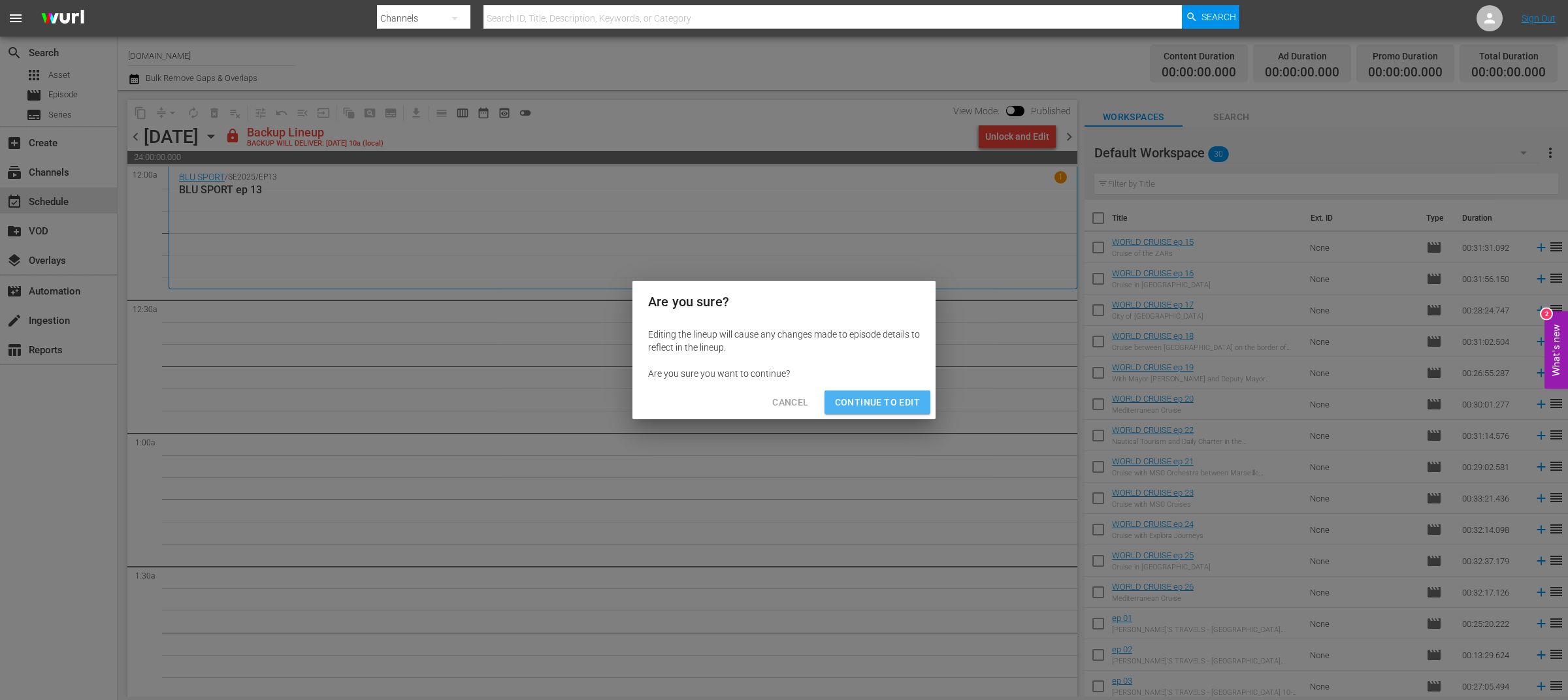
click at [891, 404] on span "Continue to Edit" at bounding box center [877, 402] width 85 height 17
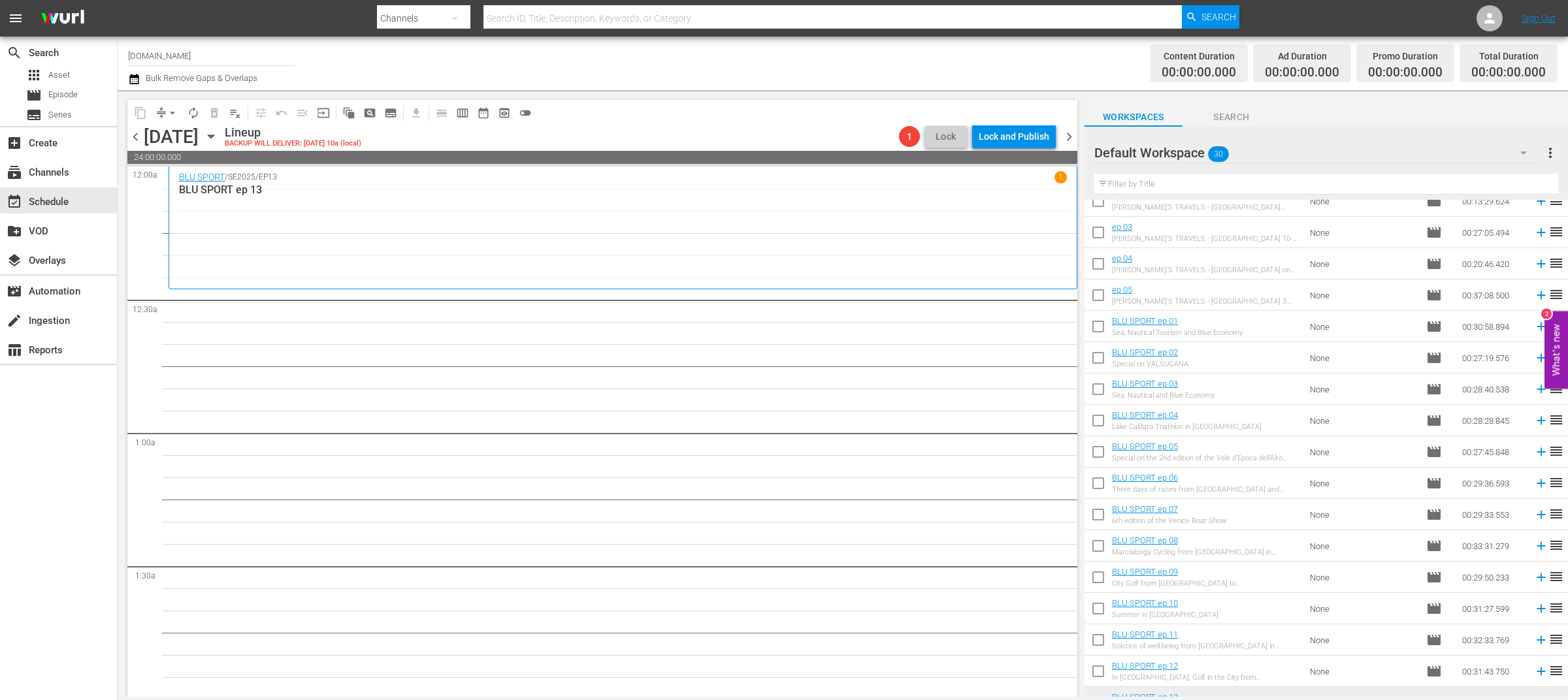
scroll to position [472, 0]
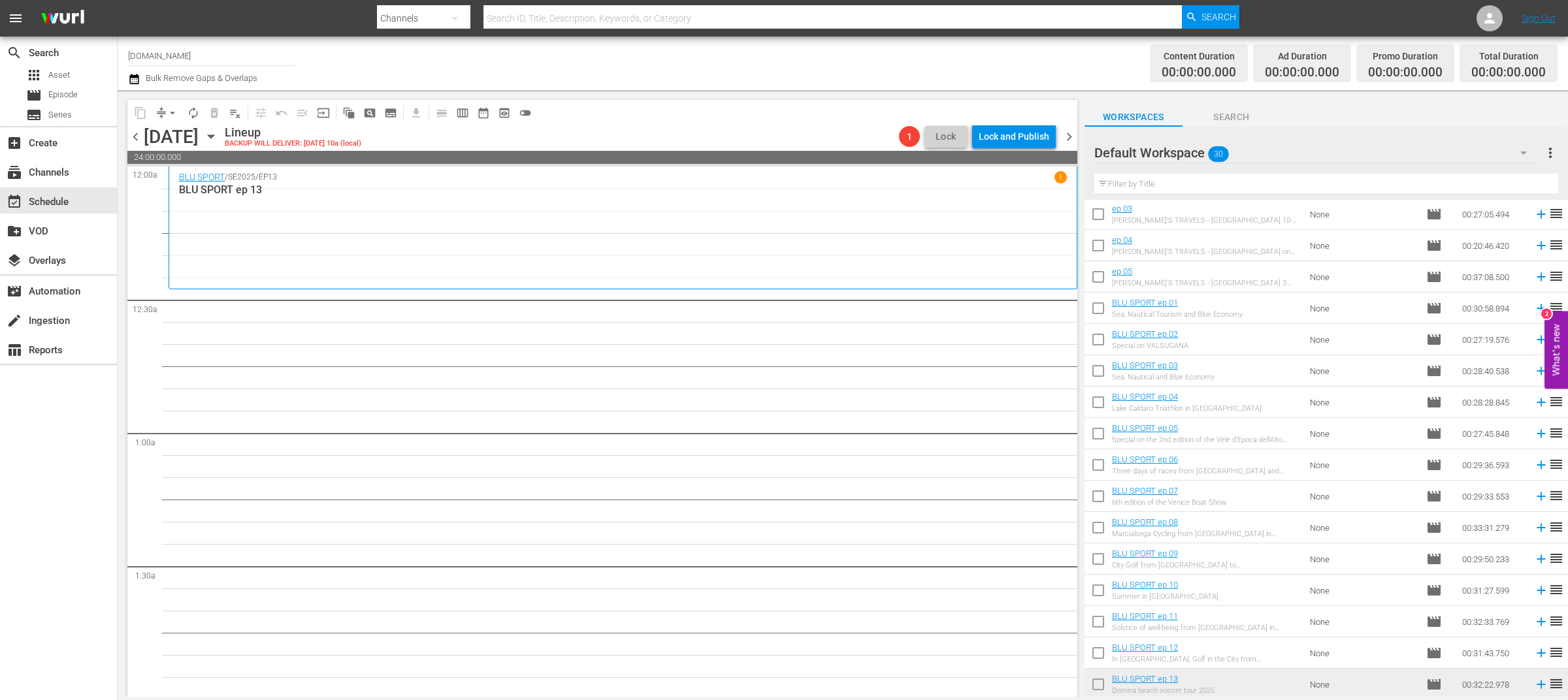
click at [134, 136] on span "chevron_left" at bounding box center [135, 137] width 17 height 17
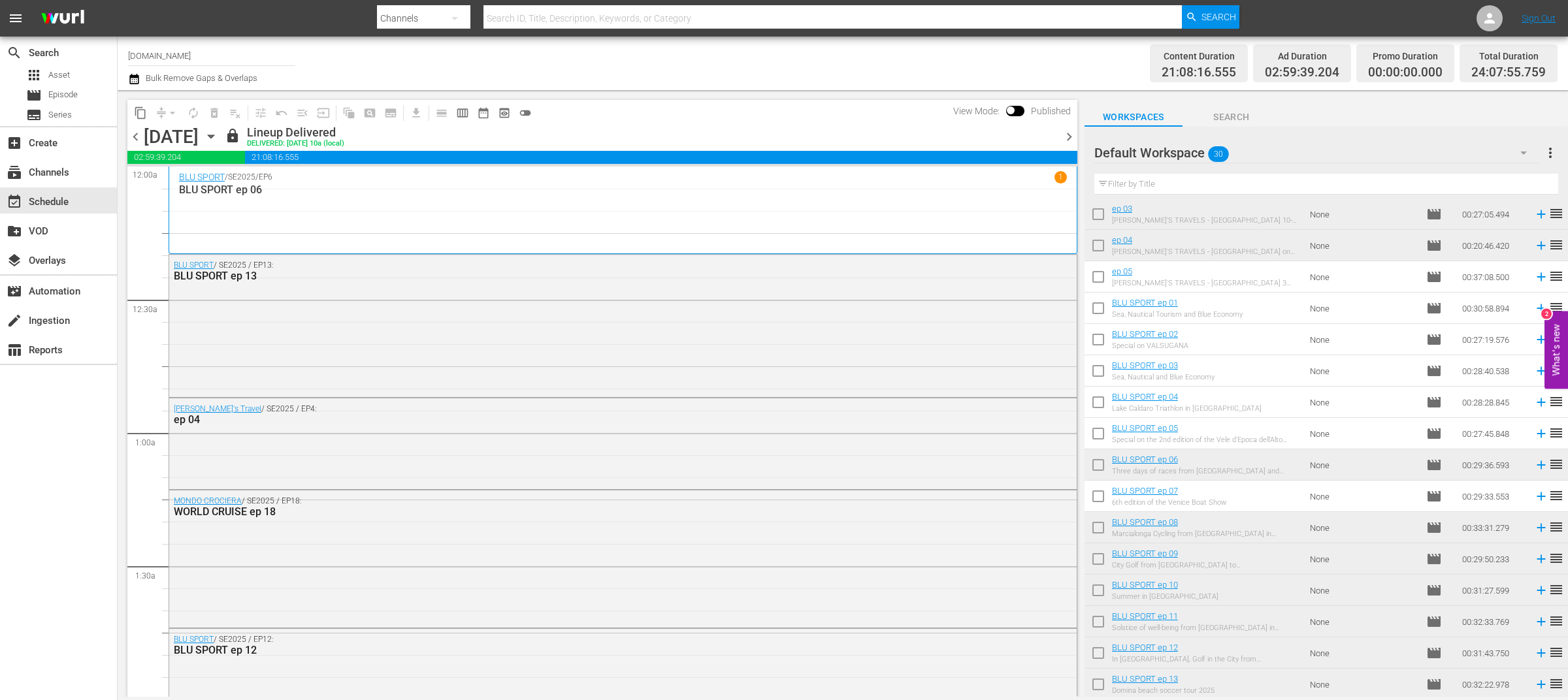
click at [133, 137] on span "chevron_left" at bounding box center [135, 137] width 17 height 17
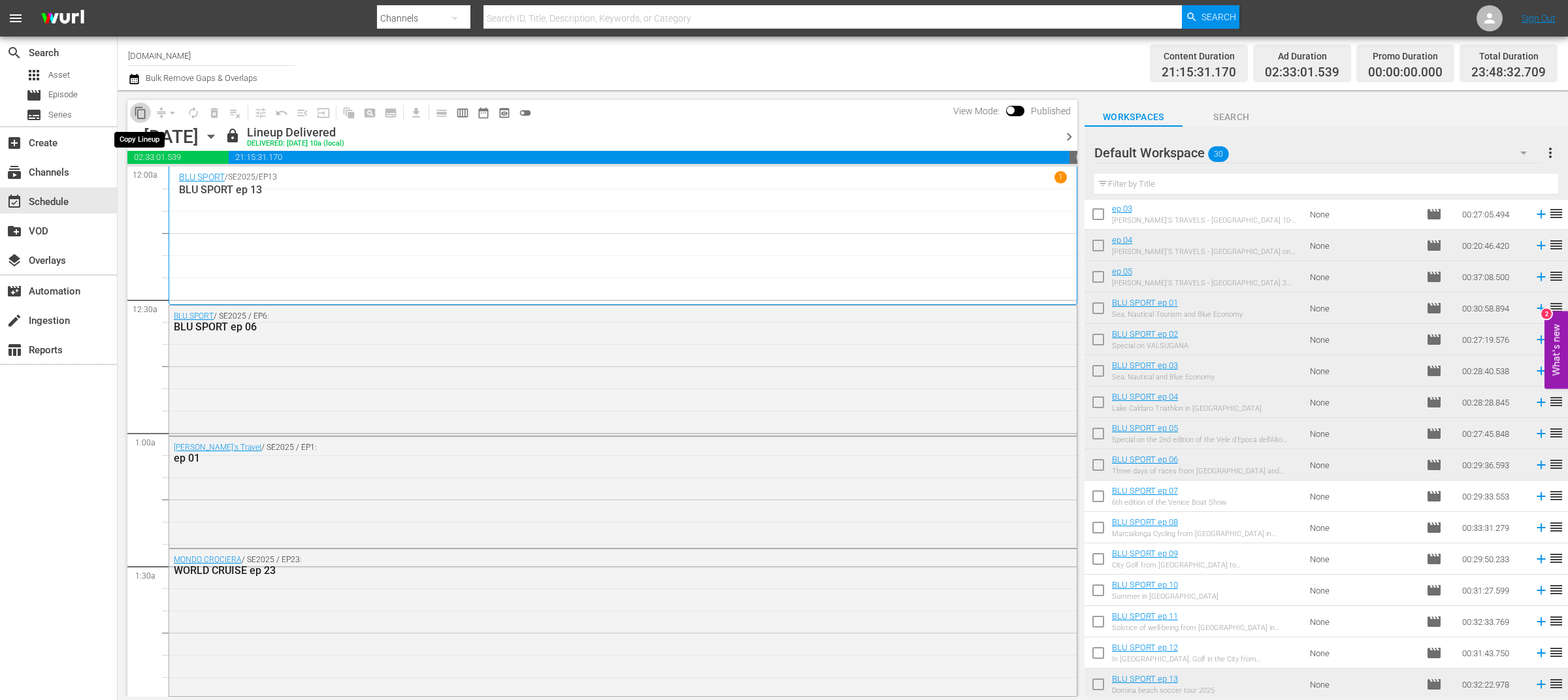
click at [147, 109] on button "content_copy" at bounding box center [140, 113] width 21 height 21
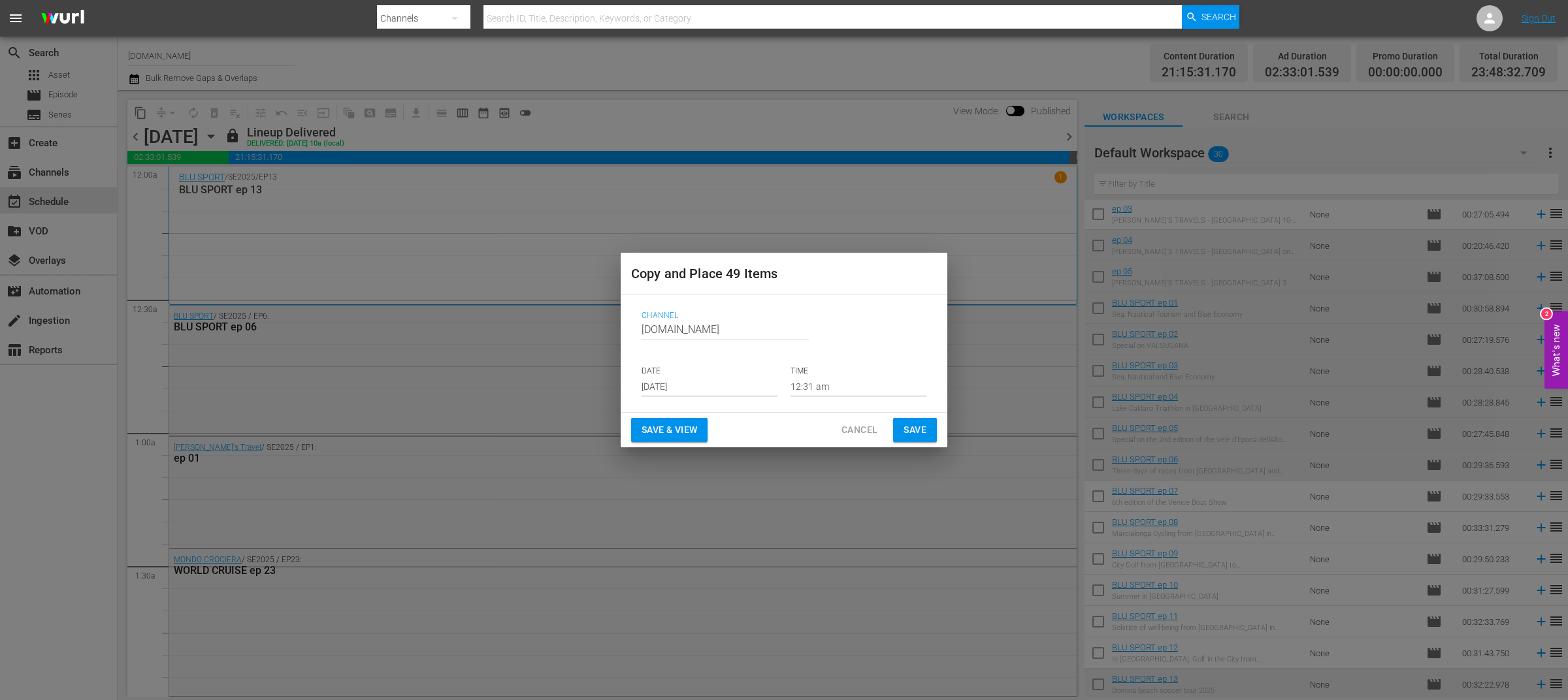
click at [712, 392] on input "Sep 3rd 2025" at bounding box center [709, 386] width 136 height 19
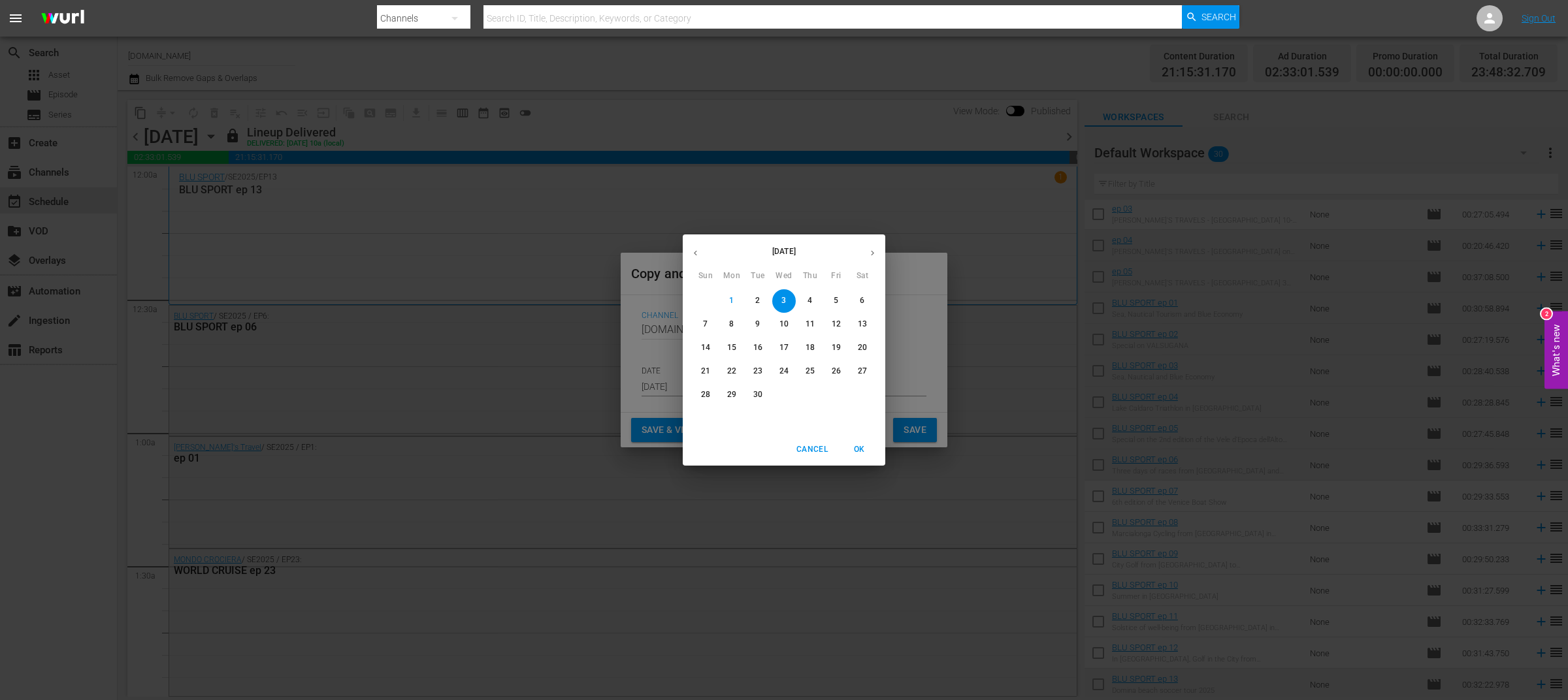
click at [762, 303] on span "2" at bounding box center [758, 300] width 24 height 11
type input "Sep 2nd 2025"
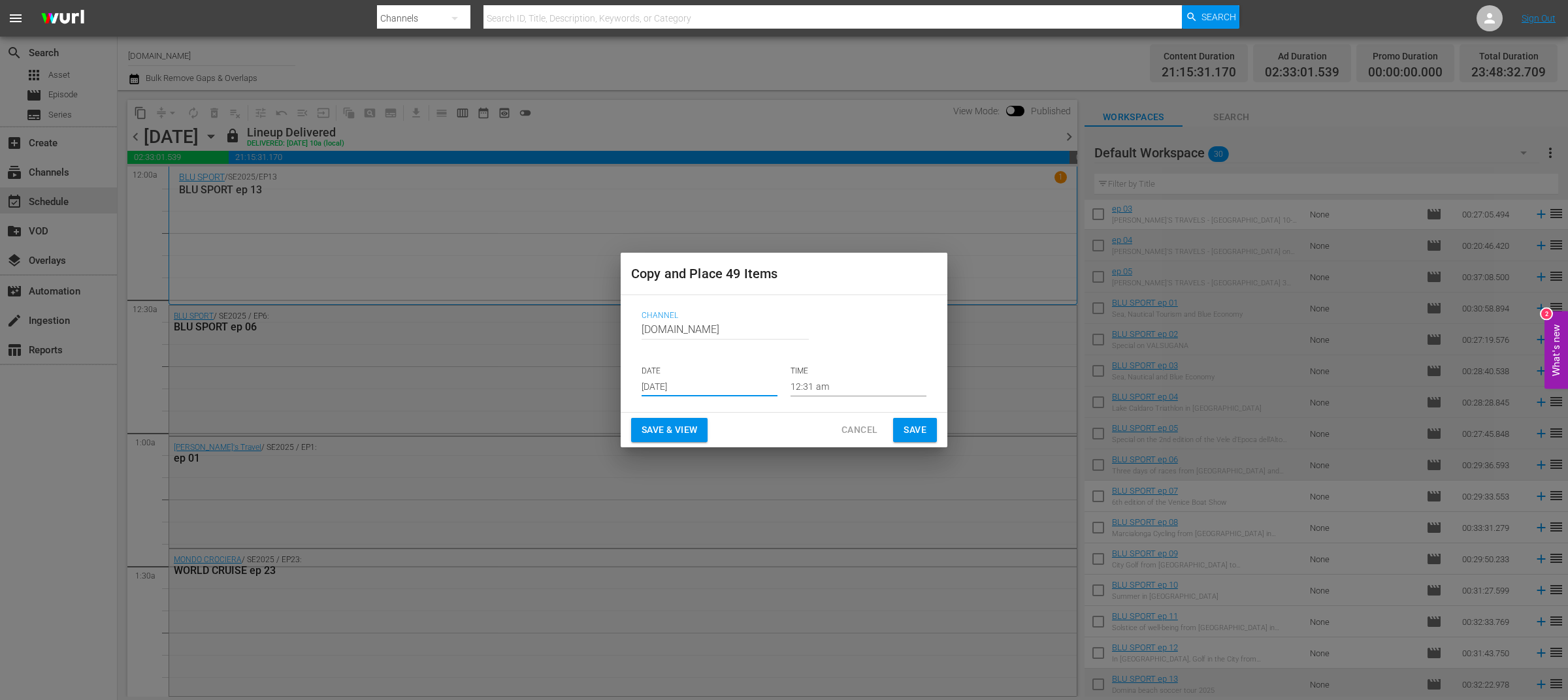
click at [673, 432] on span "Save & View" at bounding box center [669, 430] width 55 height 17
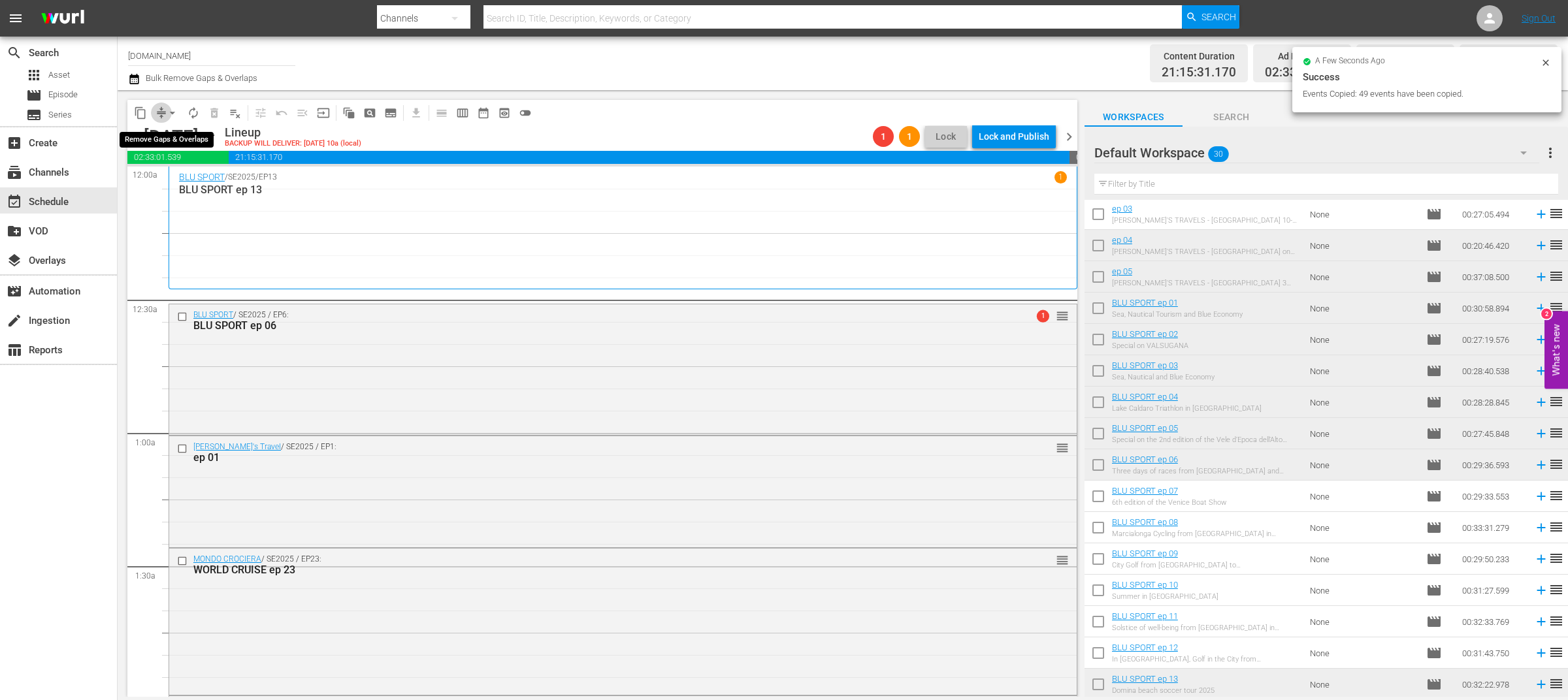
click at [160, 112] on span "compress" at bounding box center [161, 113] width 13 height 13
click at [169, 116] on span "arrow_drop_down" at bounding box center [173, 113] width 13 height 13
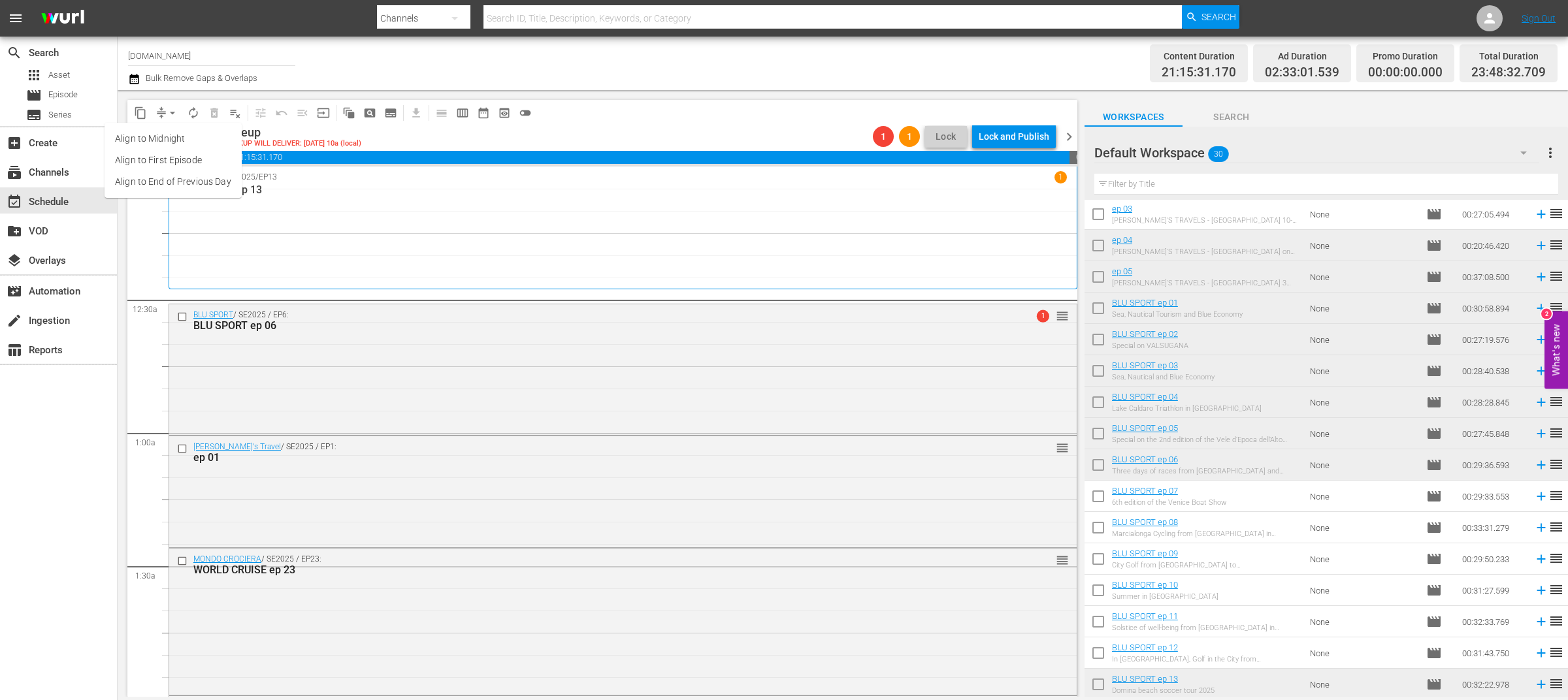
click at [208, 180] on li "Align to End of Previous Day" at bounding box center [173, 182] width 137 height 22
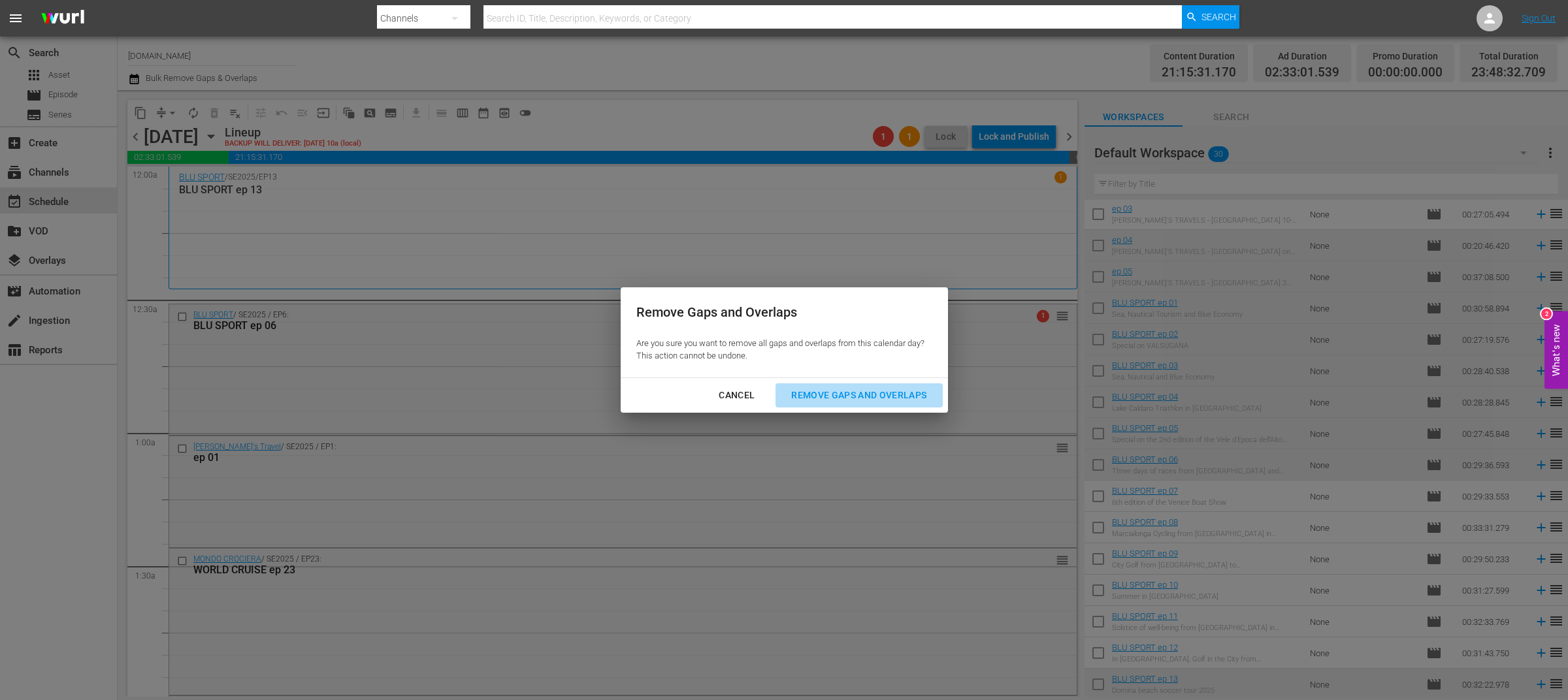
click at [871, 396] on div "Remove Gaps and Overlaps" at bounding box center [858, 395] width 156 height 17
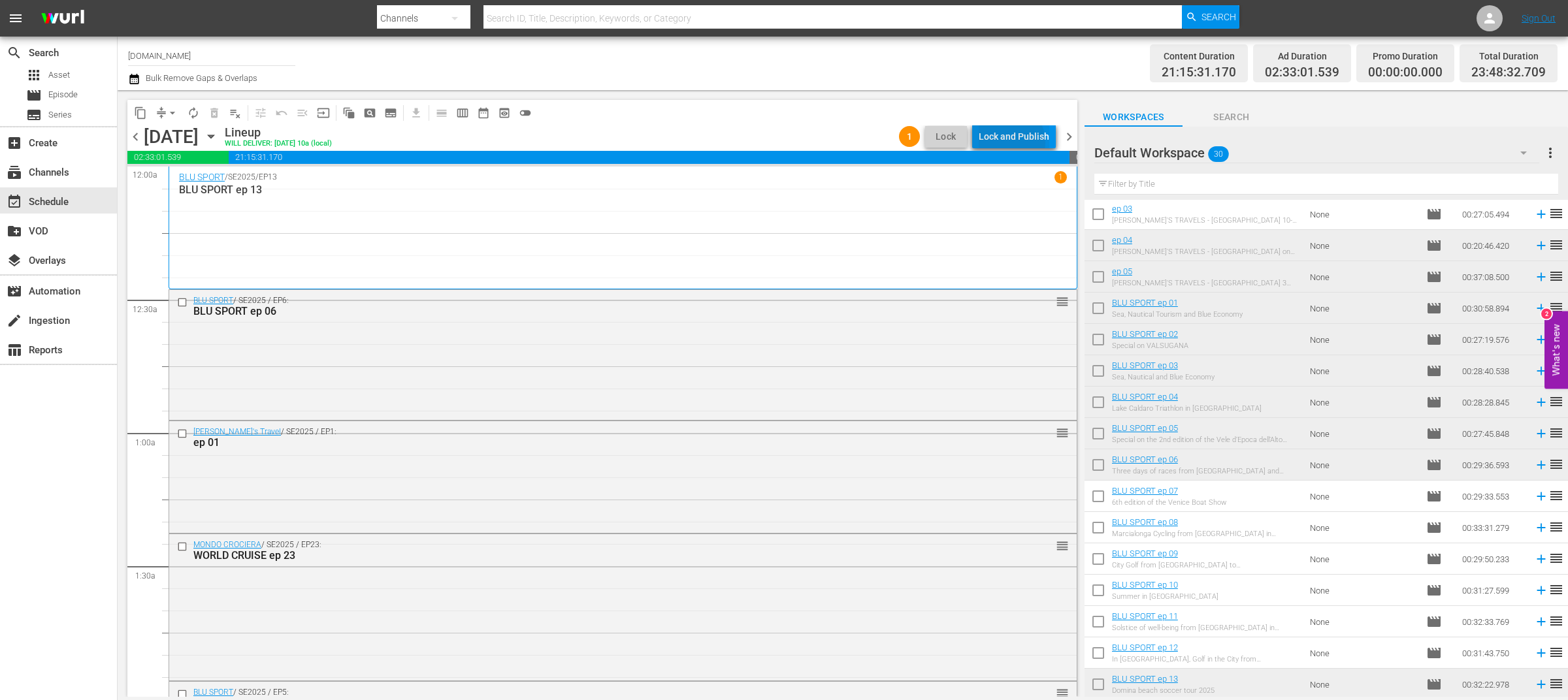
click at [1009, 142] on div "Lock and Publish" at bounding box center [1014, 137] width 70 height 24
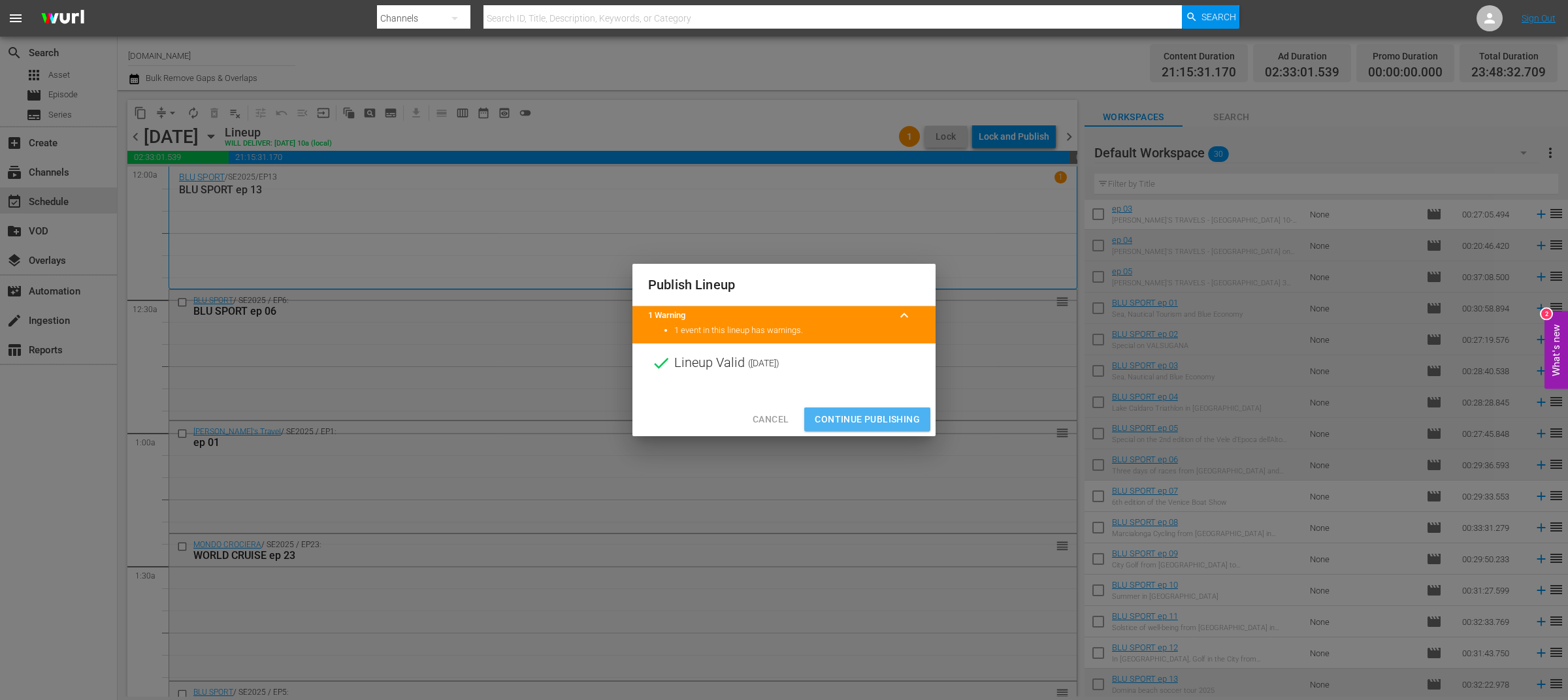
click at [868, 408] on button "Continue Publishing" at bounding box center [867, 420] width 126 height 24
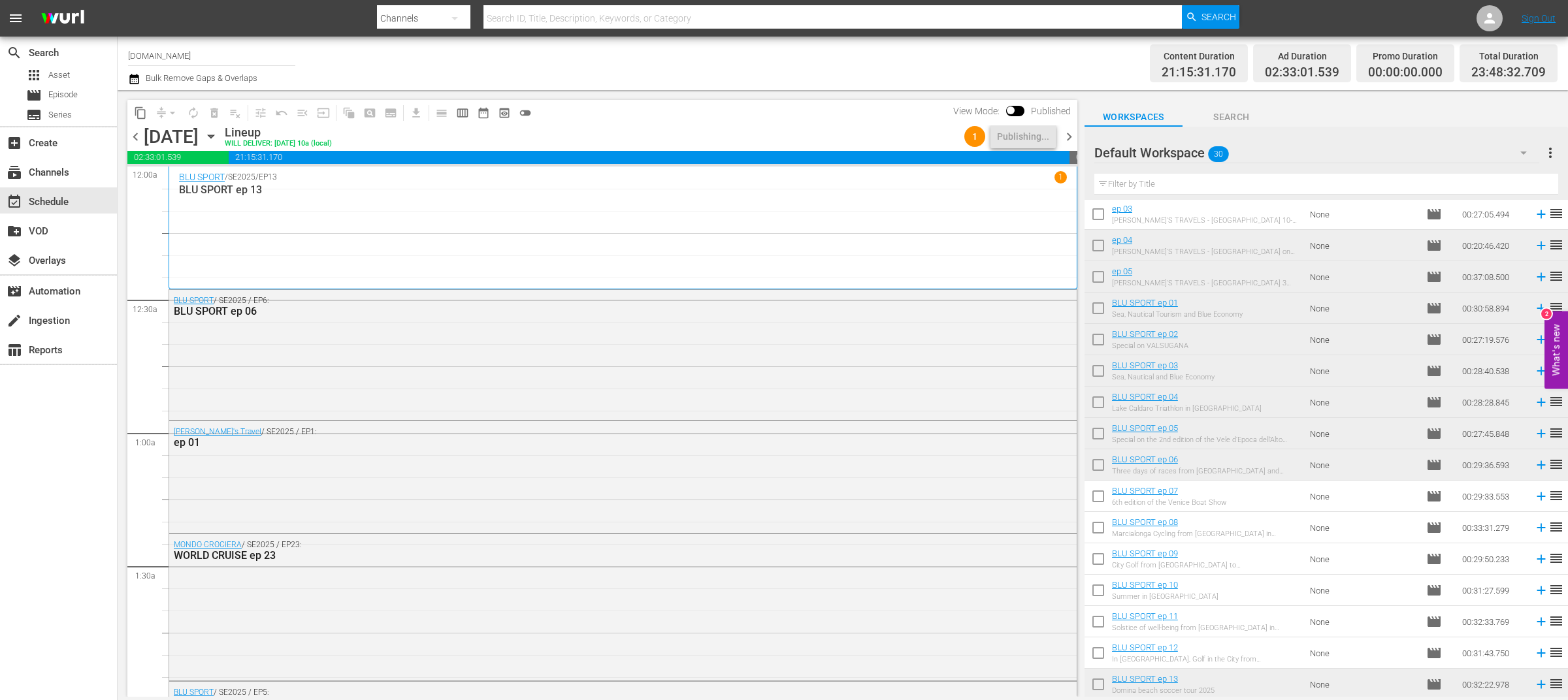
click at [845, 86] on div "Channel Title SportOutdoor.TV Bulk Remove Gaps & Overlaps Content Duration 21:1…" at bounding box center [843, 63] width 1450 height 54
